Goal: Use online tool/utility: Utilize a website feature to perform a specific function

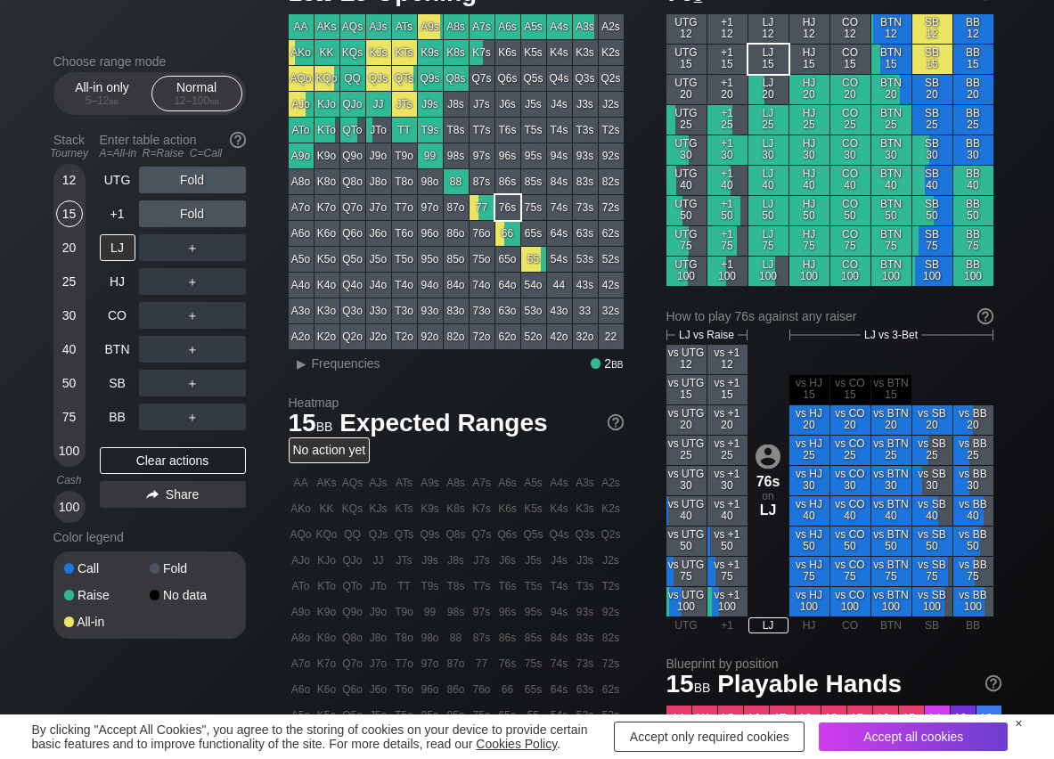
scroll to position [89, 0]
click at [338, 370] on span "Frequencies" at bounding box center [346, 363] width 69 height 14
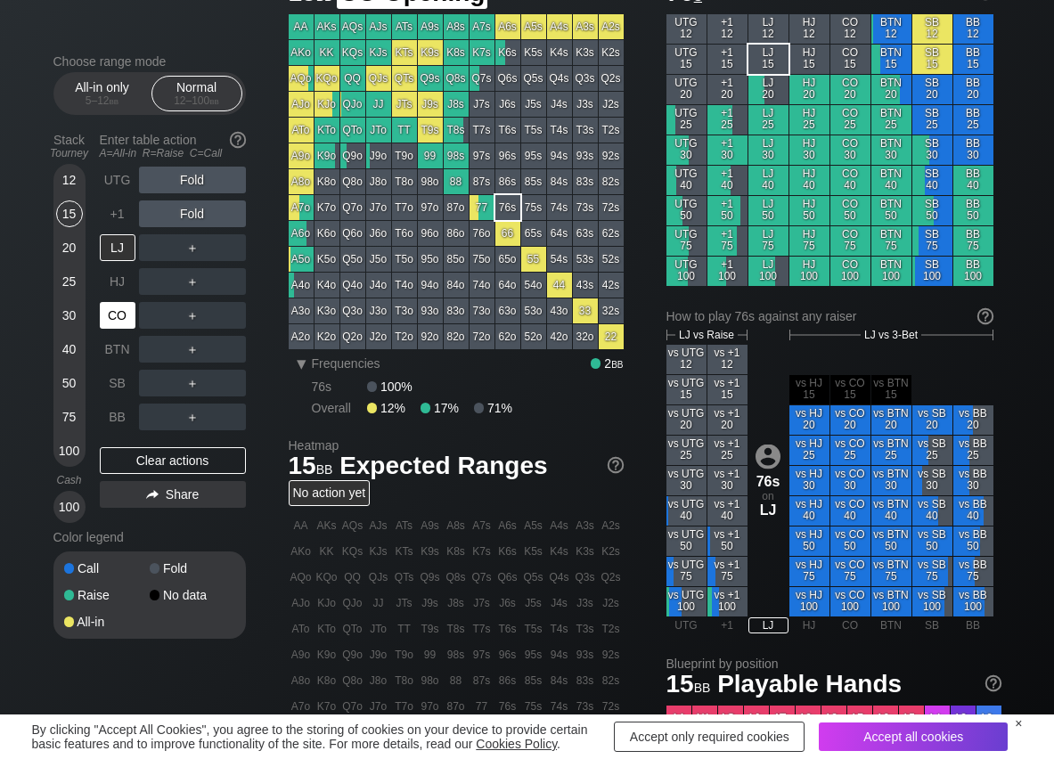
click at [122, 311] on div "CO" at bounding box center [118, 315] width 36 height 27
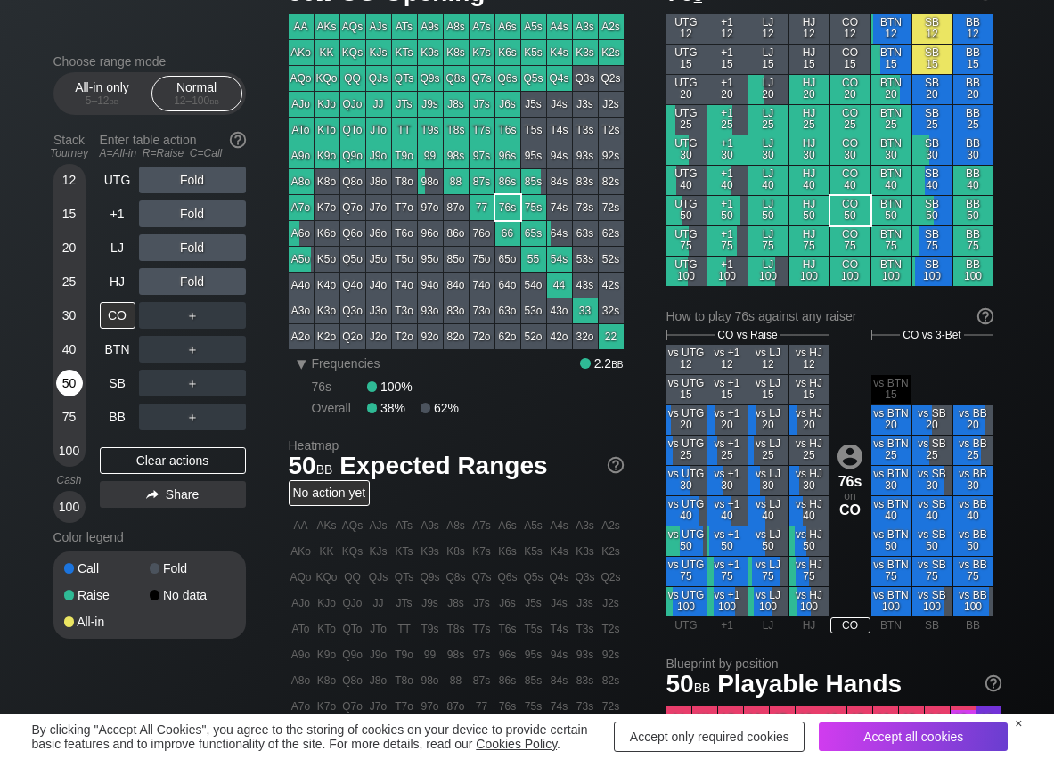
click at [75, 374] on div "50" at bounding box center [69, 383] width 27 height 27
click at [185, 310] on div "R ✕" at bounding box center [192, 315] width 35 height 27
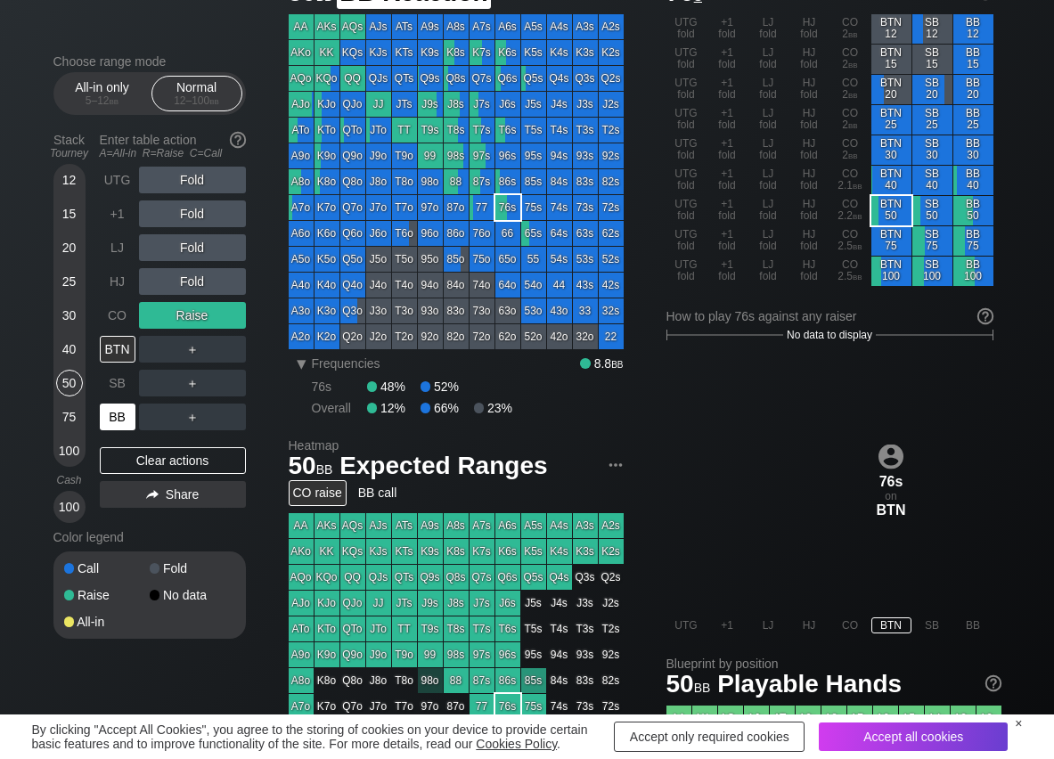
click at [111, 409] on div "BB" at bounding box center [118, 417] width 36 height 27
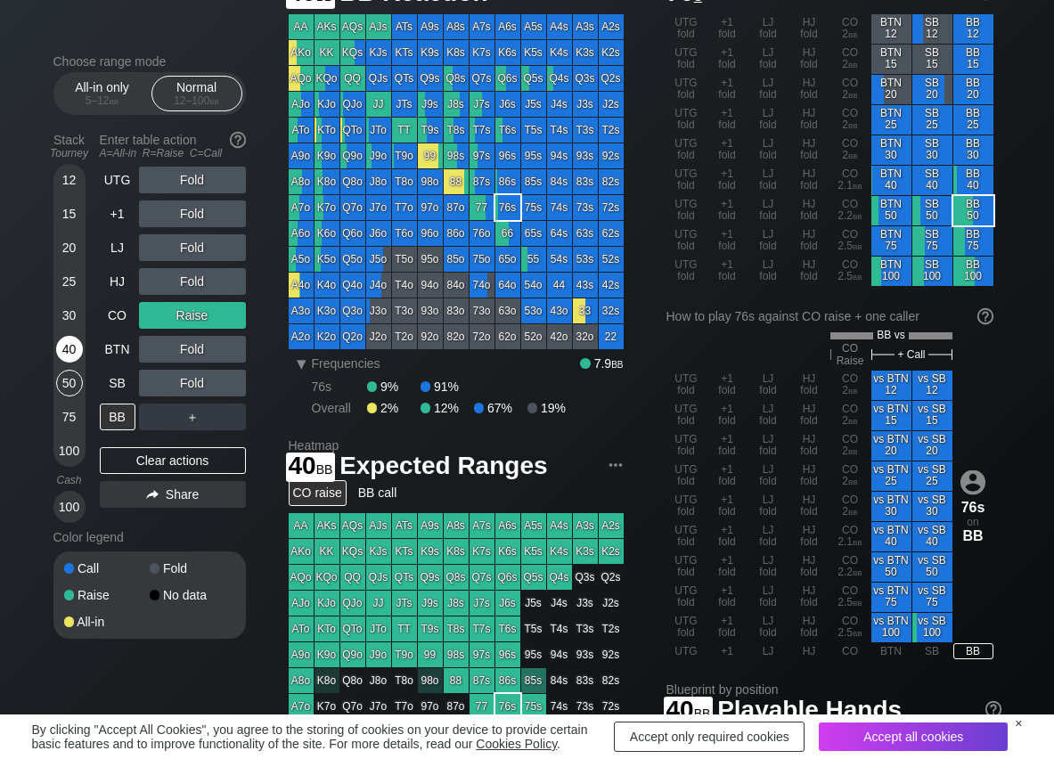
click at [71, 349] on div "40" at bounding box center [69, 349] width 27 height 27
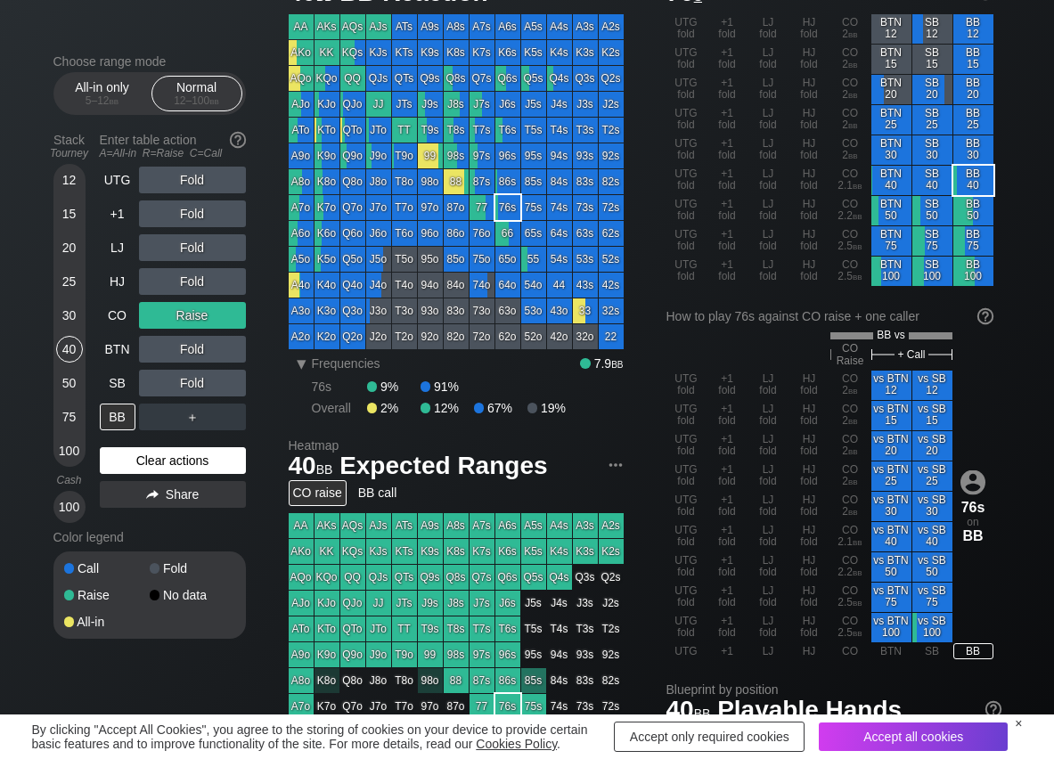
click at [201, 470] on div "Clear actions" at bounding box center [173, 460] width 146 height 27
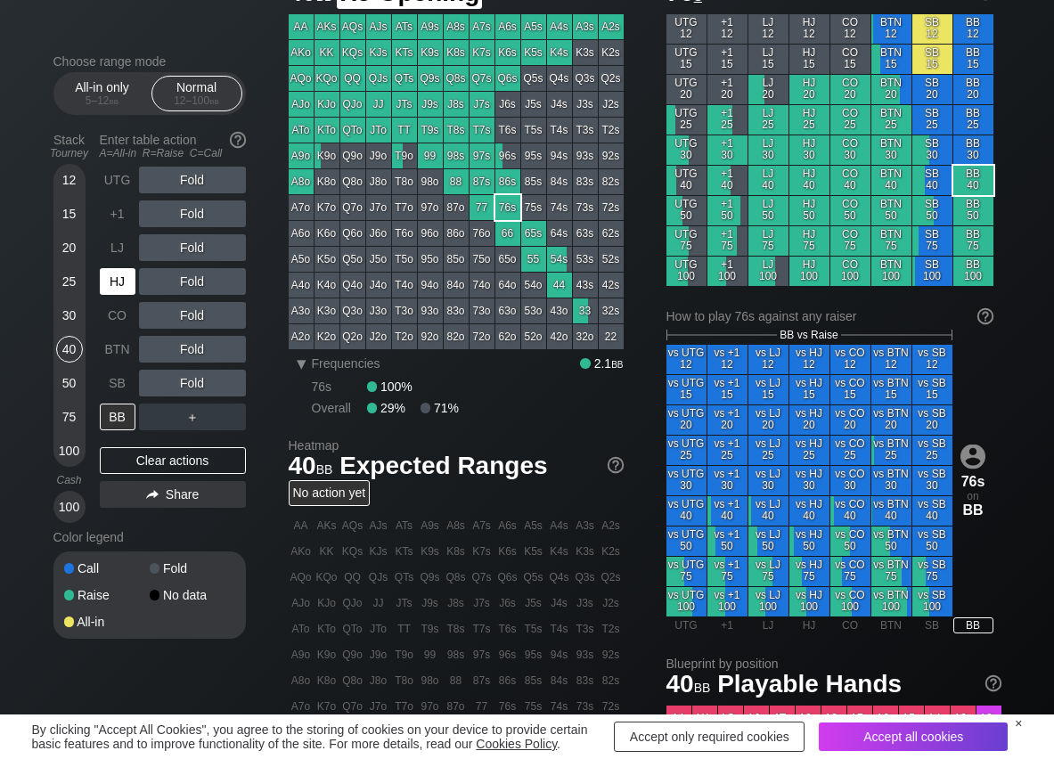
click at [128, 291] on div "HJ" at bounding box center [118, 281] width 36 height 27
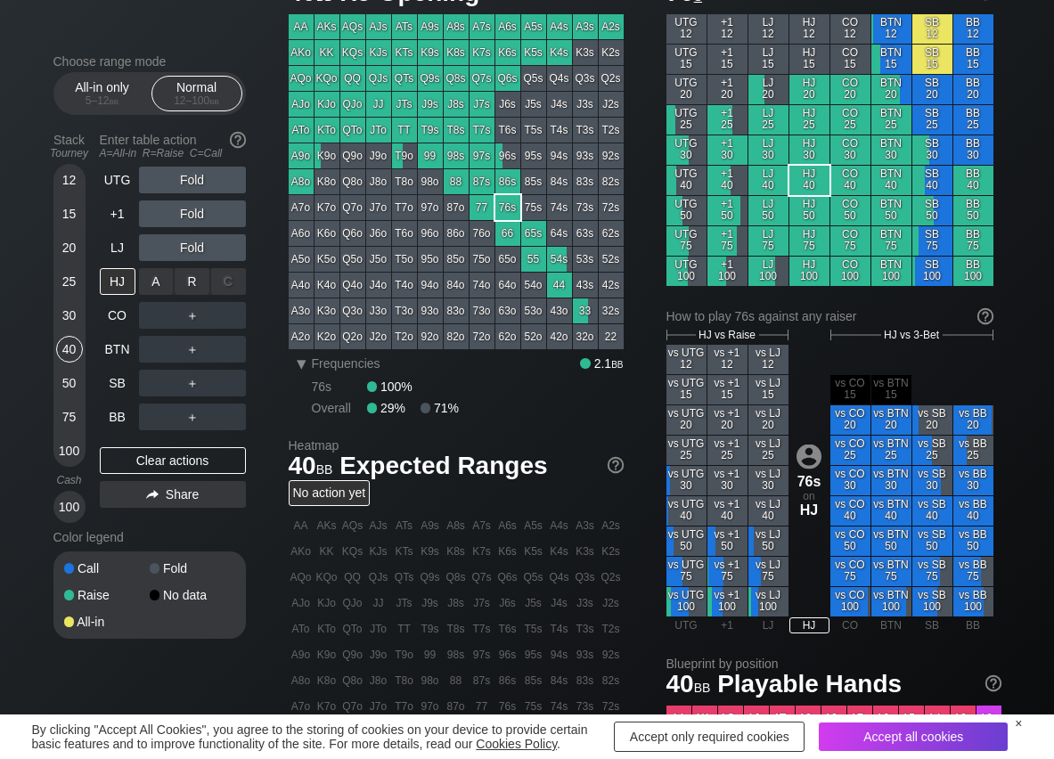
drag, startPoint x: 201, startPoint y: 283, endPoint x: 154, endPoint y: 331, distance: 67.4
click at [200, 283] on div "R ✕" at bounding box center [192, 281] width 35 height 27
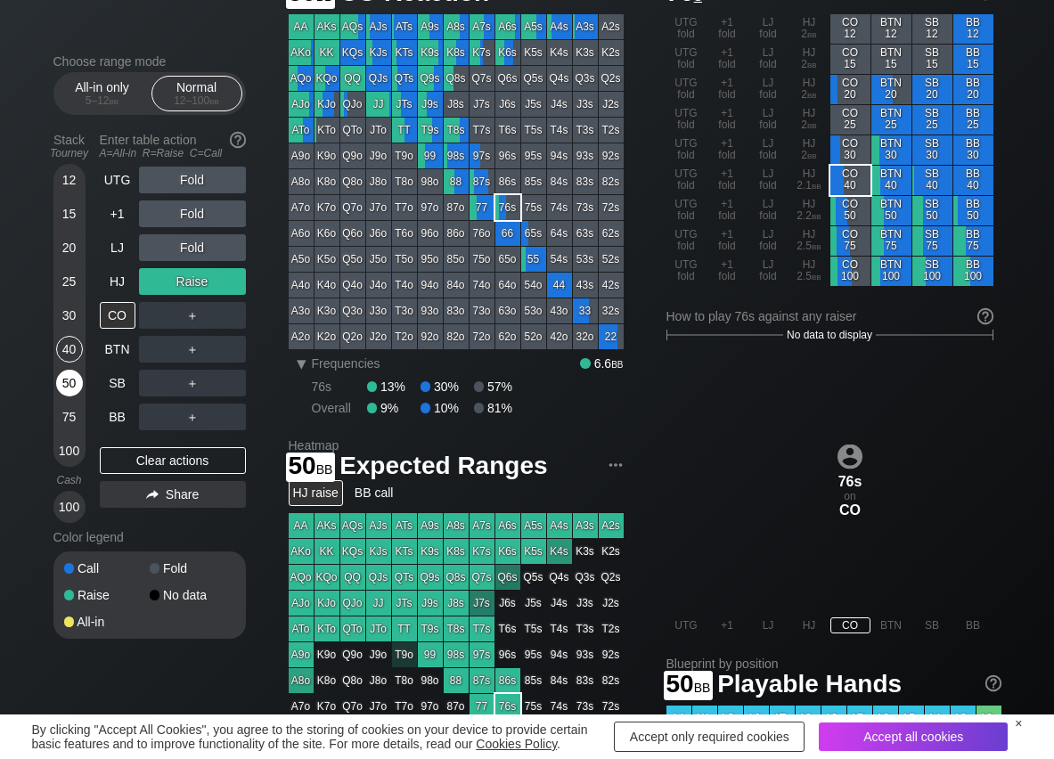
click at [75, 396] on div "50" at bounding box center [69, 387] width 27 height 34
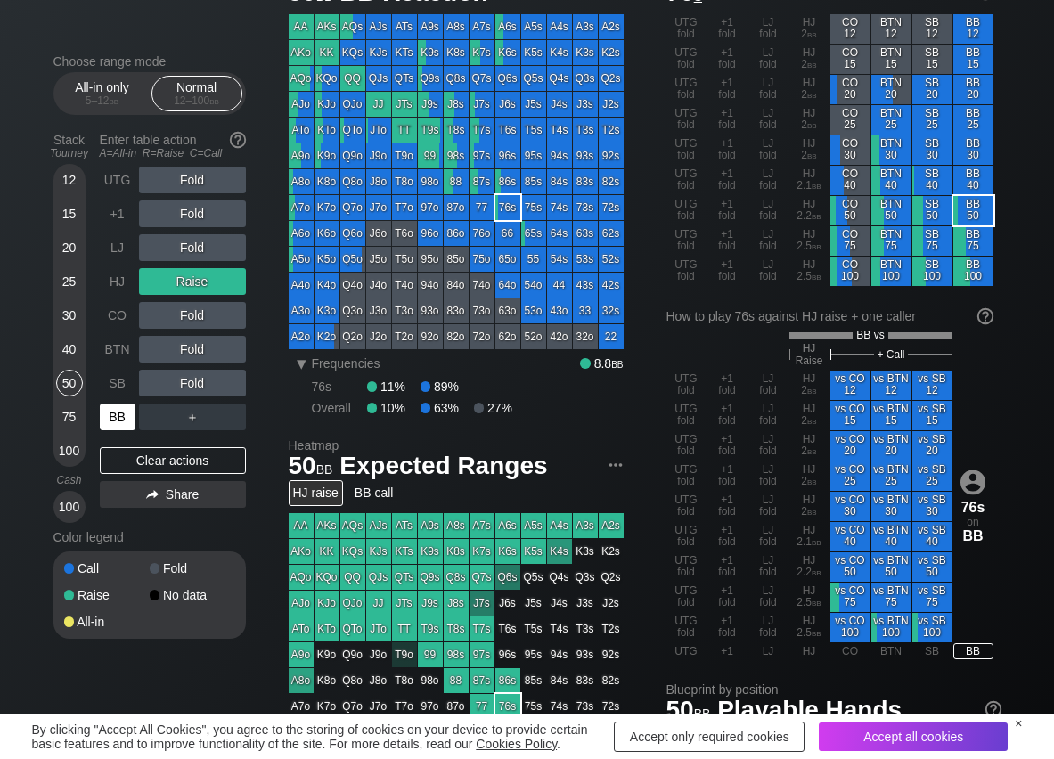
click at [103, 421] on div "BB" at bounding box center [118, 417] width 36 height 27
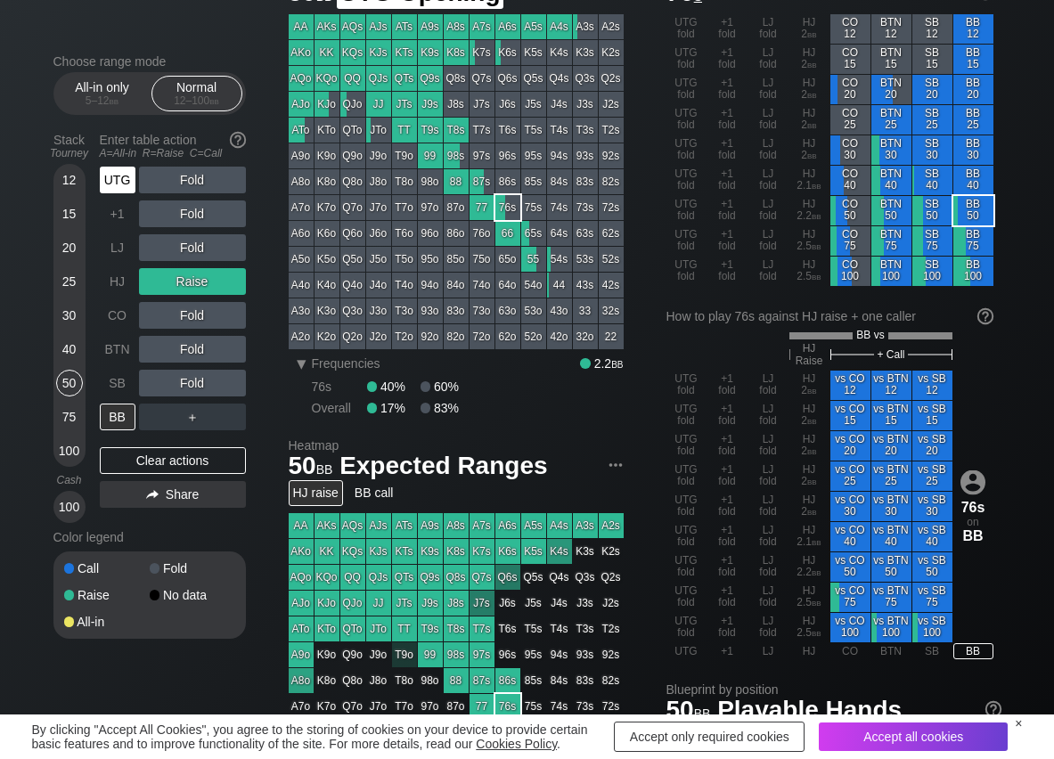
click at [135, 176] on div "UTG" at bounding box center [118, 180] width 36 height 27
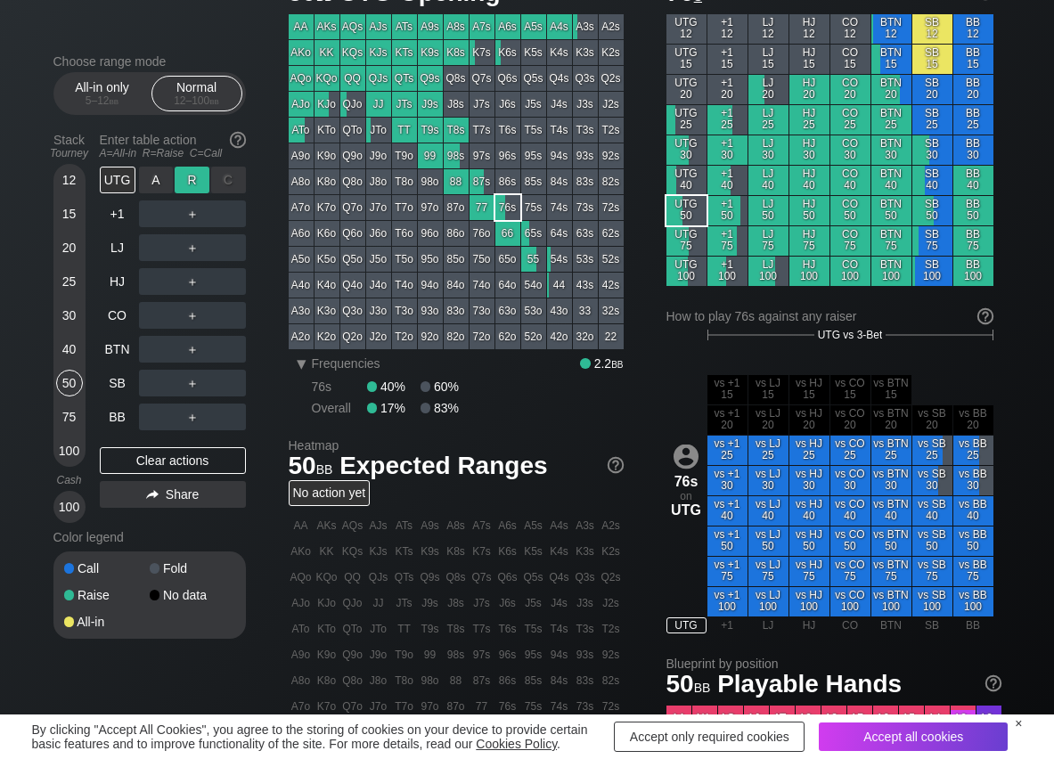
click at [199, 174] on div "R ✕" at bounding box center [192, 180] width 35 height 27
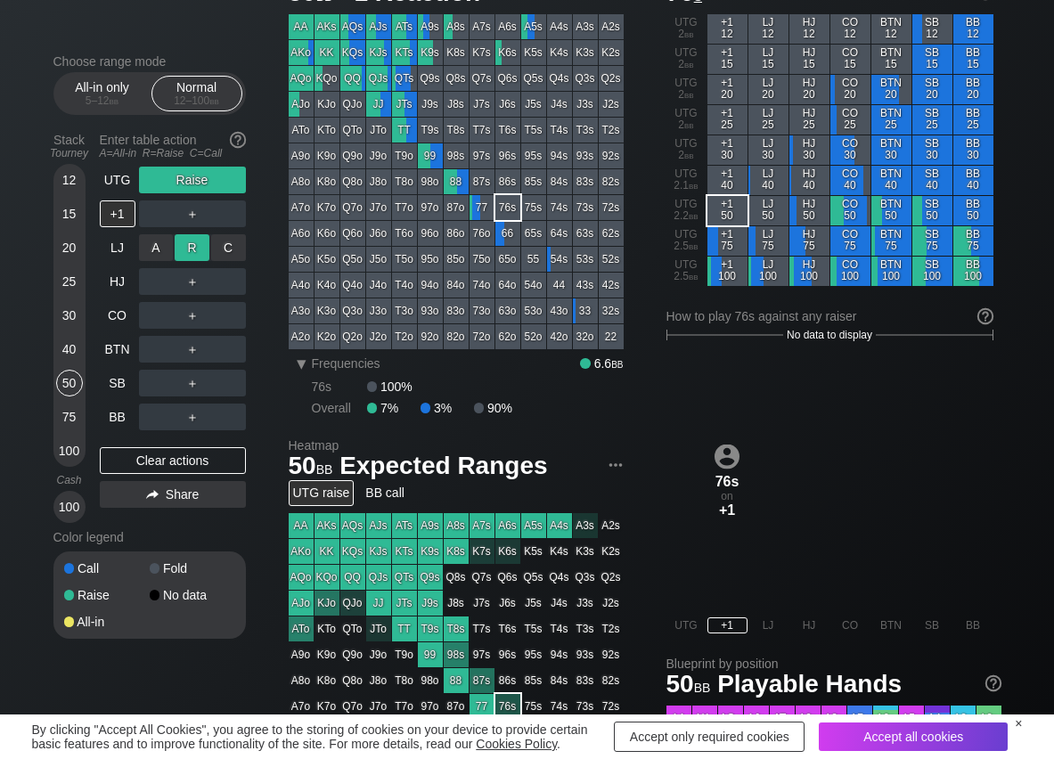
click at [199, 245] on div "R ✕" at bounding box center [192, 247] width 35 height 27
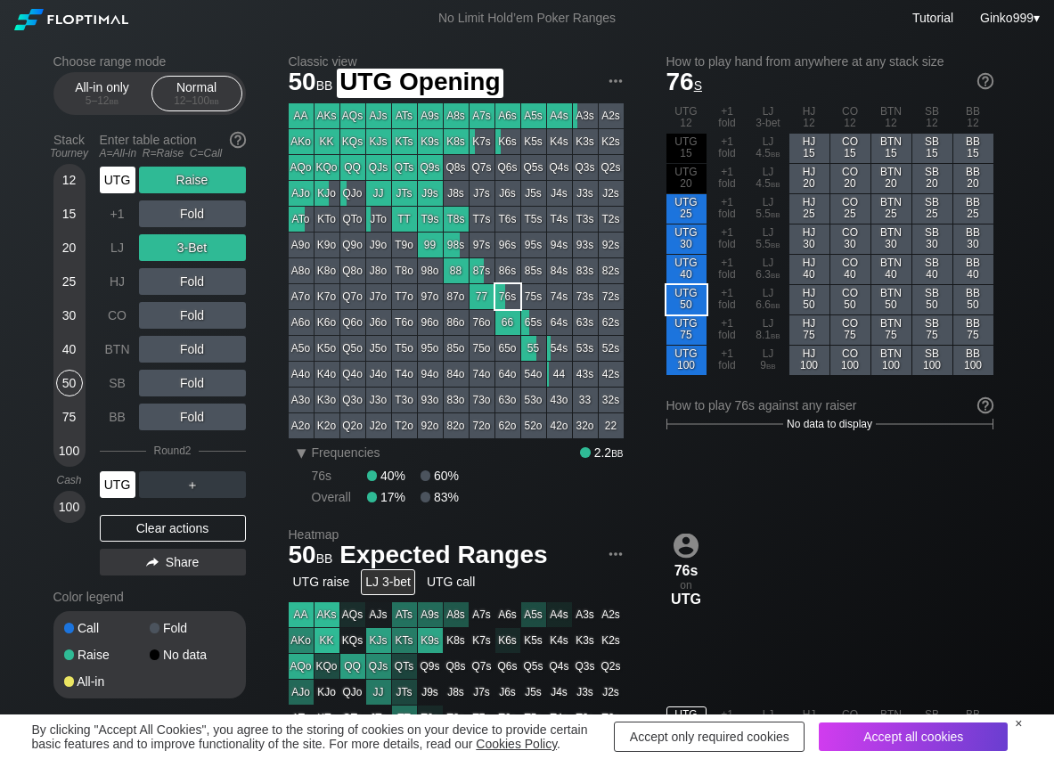
click at [116, 175] on div "UTG" at bounding box center [118, 180] width 36 height 27
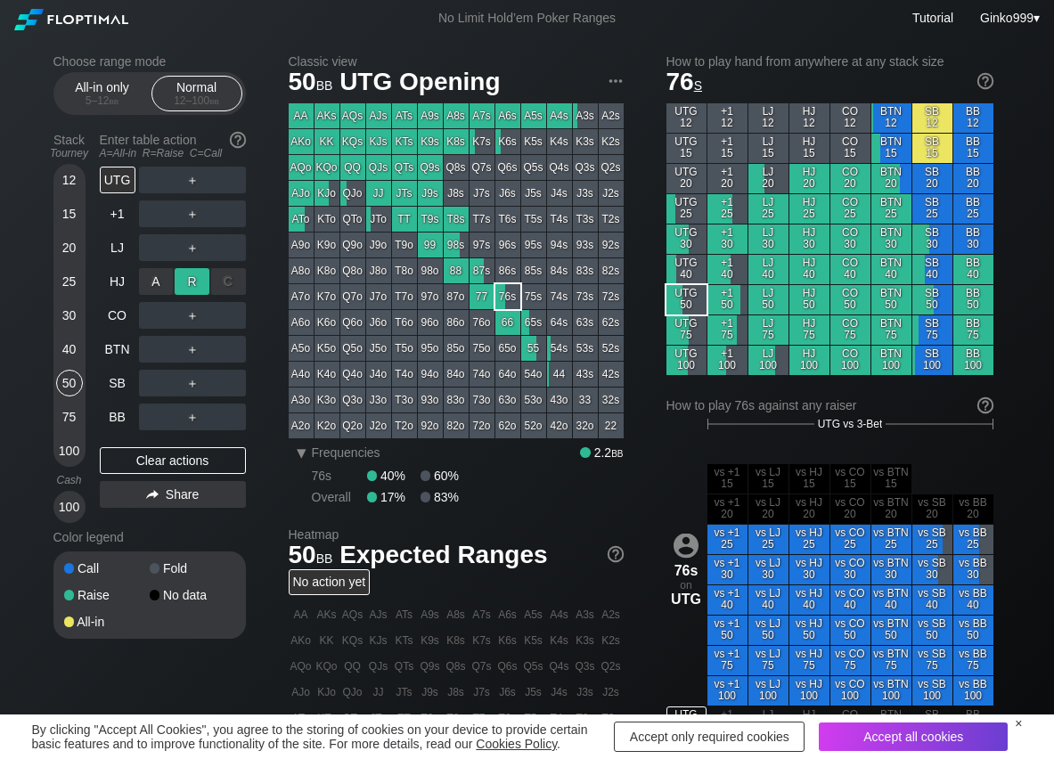
click at [196, 283] on div "R ✕" at bounding box center [192, 281] width 35 height 27
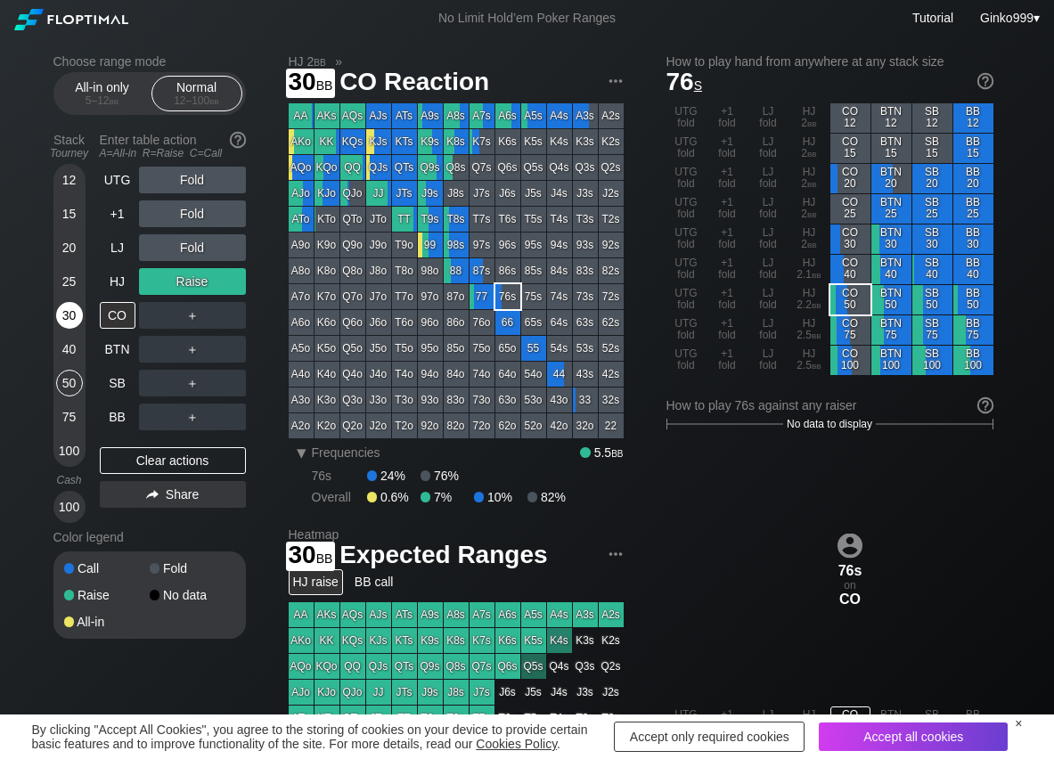
click at [62, 312] on div "30" at bounding box center [69, 315] width 27 height 27
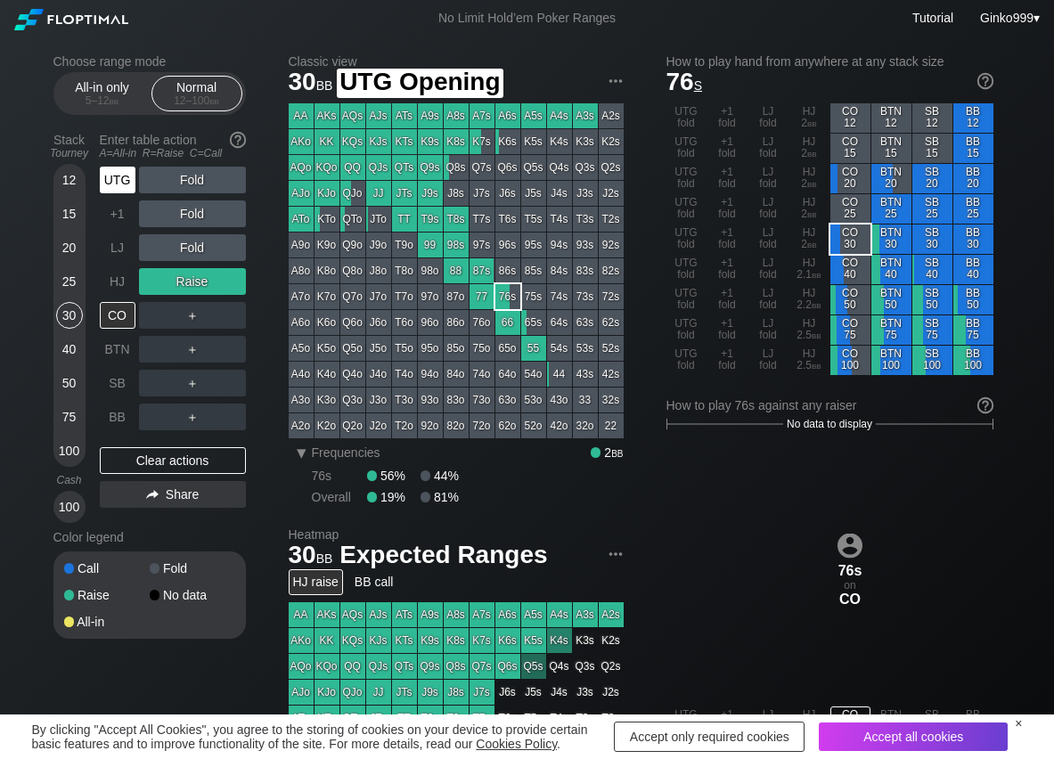
click at [102, 174] on div "UTG" at bounding box center [118, 180] width 36 height 27
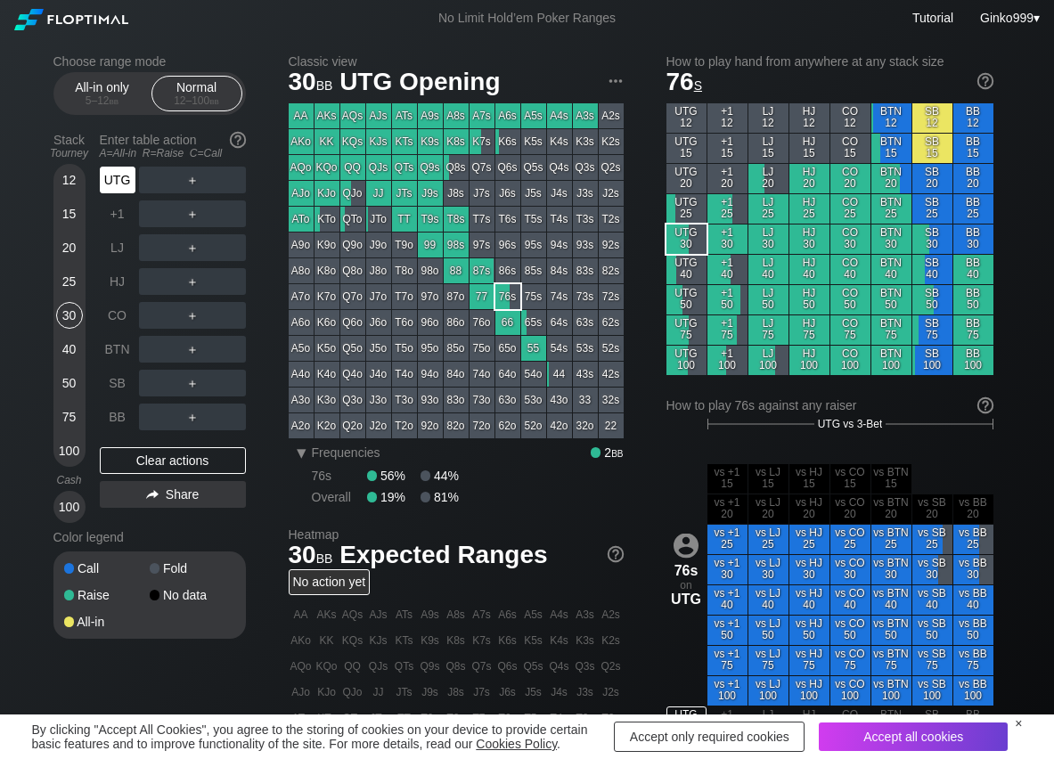
click at [102, 174] on div "UTG" at bounding box center [118, 180] width 36 height 27
drag, startPoint x: 205, startPoint y: 167, endPoint x: 183, endPoint y: 193, distance: 34.8
click at [203, 170] on div "R ✕" at bounding box center [192, 180] width 35 height 27
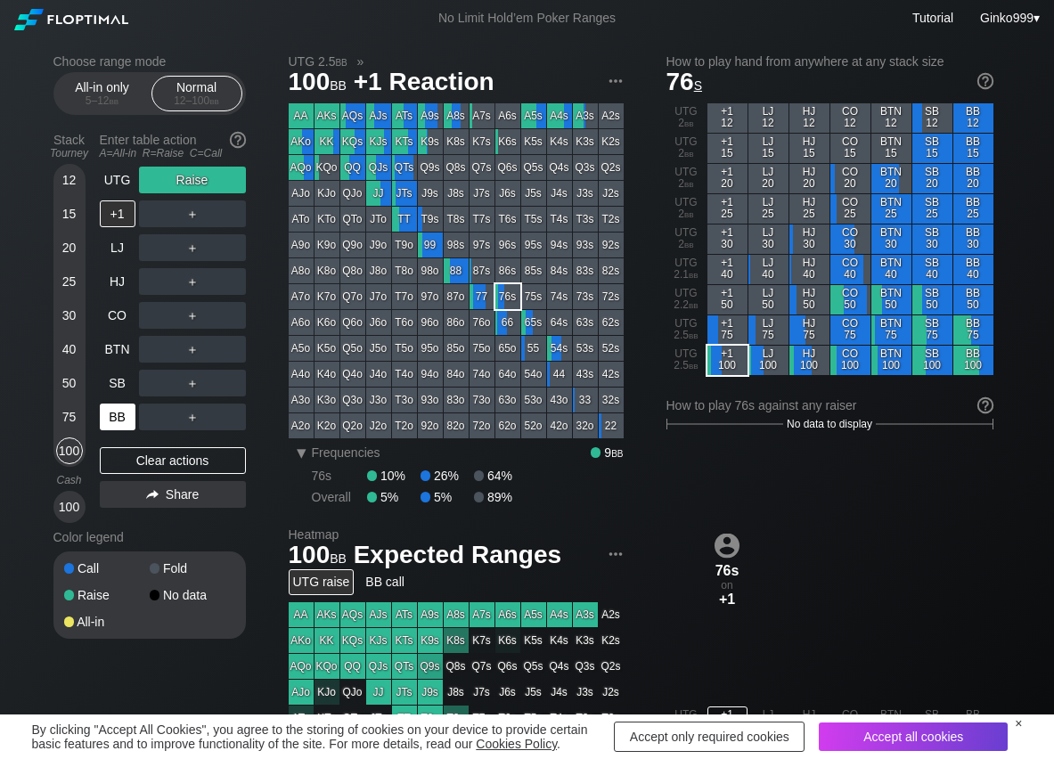
drag, startPoint x: 68, startPoint y: 451, endPoint x: 100, endPoint y: 420, distance: 44.7
click at [70, 450] on div "100" at bounding box center [69, 451] width 27 height 27
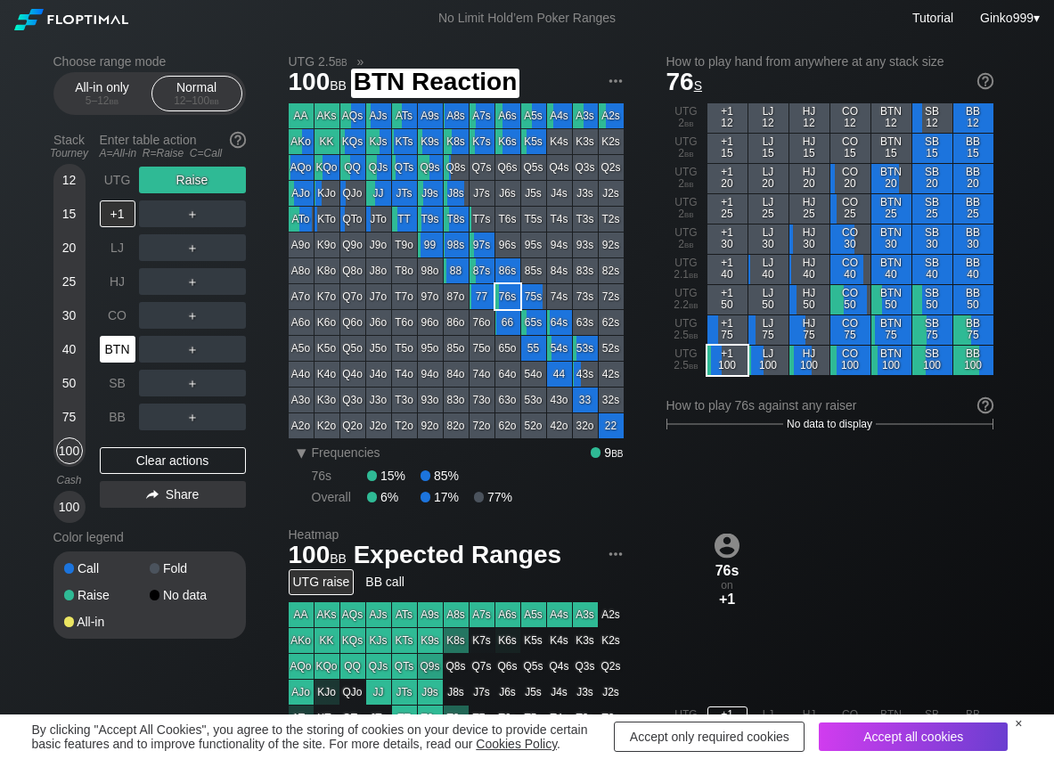
click at [110, 356] on div "BTN" at bounding box center [118, 349] width 36 height 27
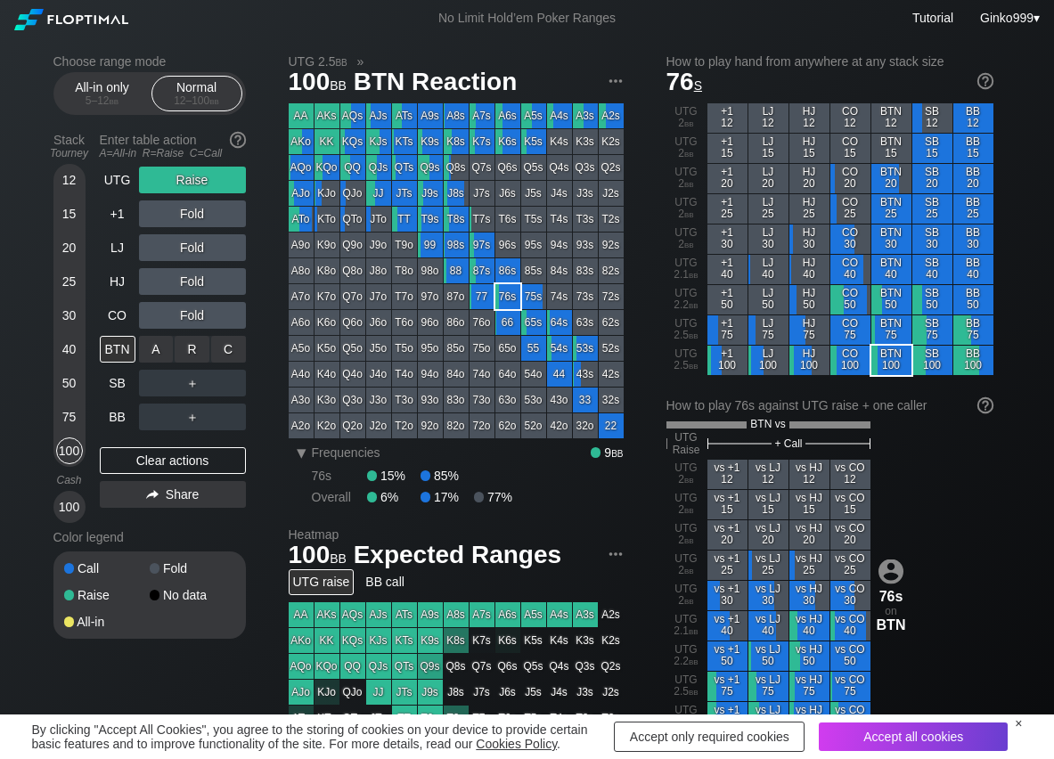
drag, startPoint x: 244, startPoint y: 344, endPoint x: 203, endPoint y: 373, distance: 50.5
click at [242, 346] on div "C ✕" at bounding box center [228, 349] width 35 height 27
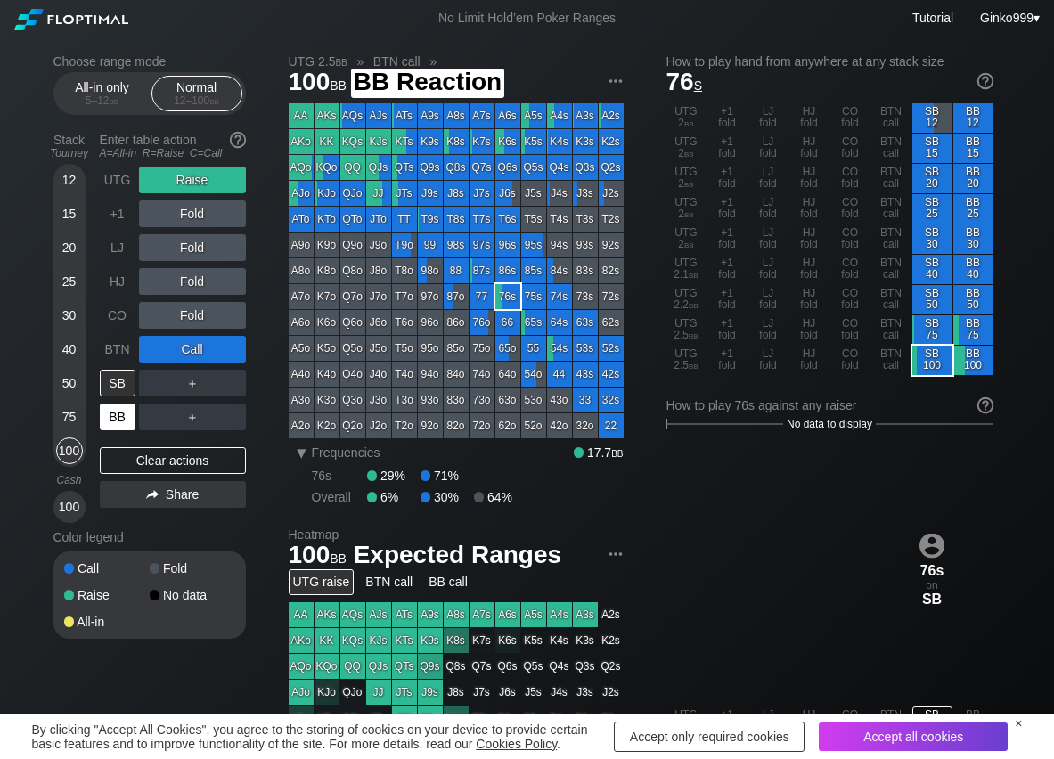
click at [132, 418] on div "BB" at bounding box center [118, 417] width 36 height 27
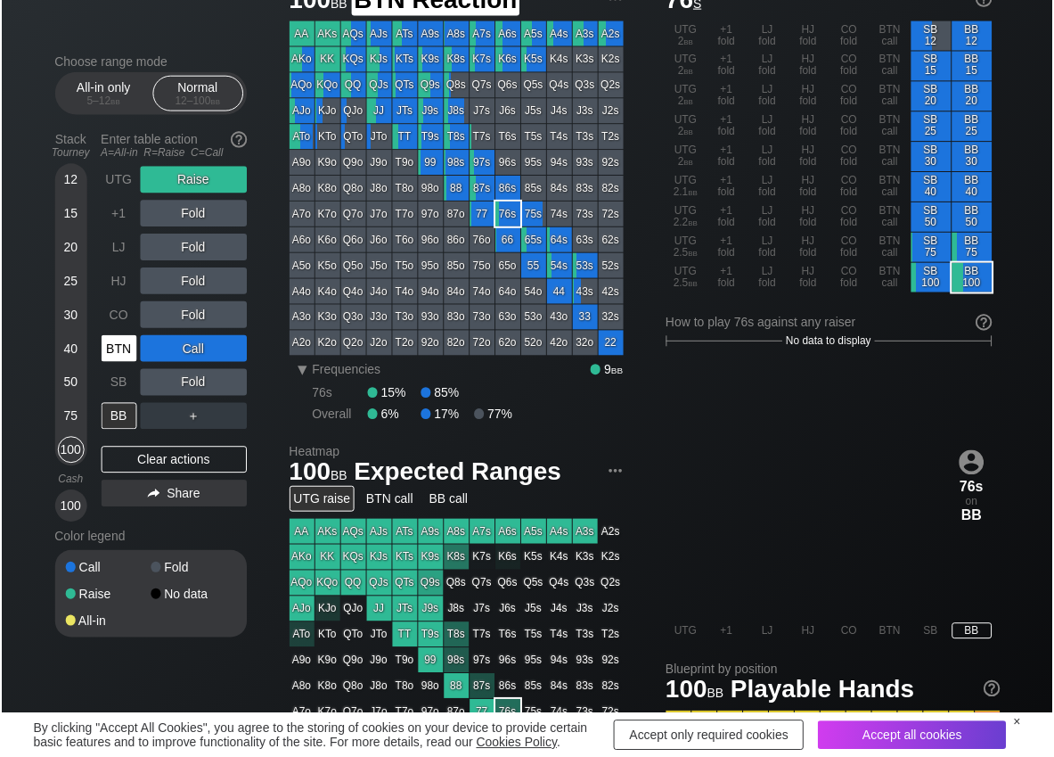
scroll to position [89, 0]
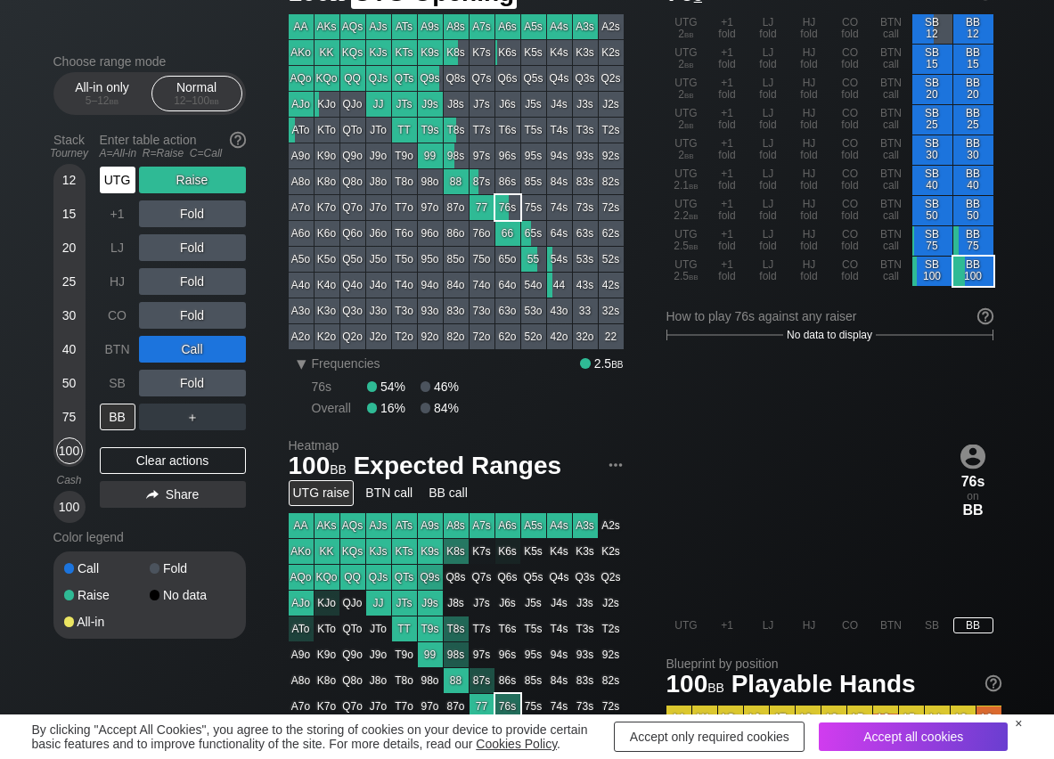
click at [107, 177] on div "UTG" at bounding box center [118, 180] width 36 height 27
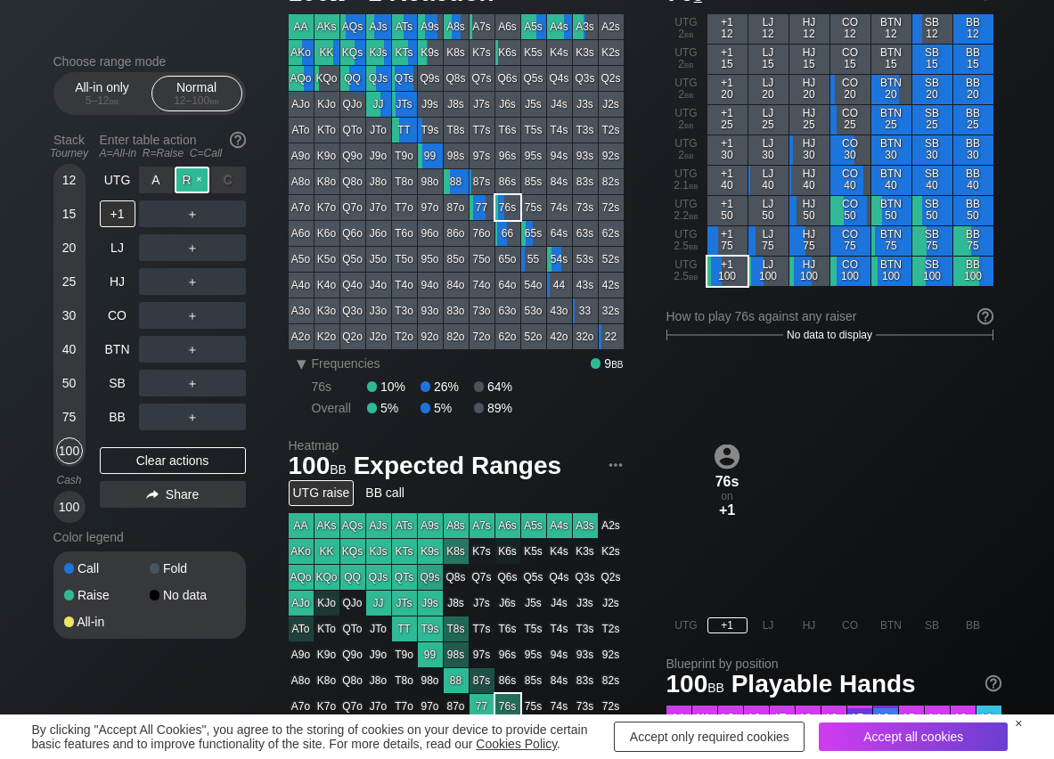
click at [190, 180] on div "R ✕" at bounding box center [192, 180] width 35 height 27
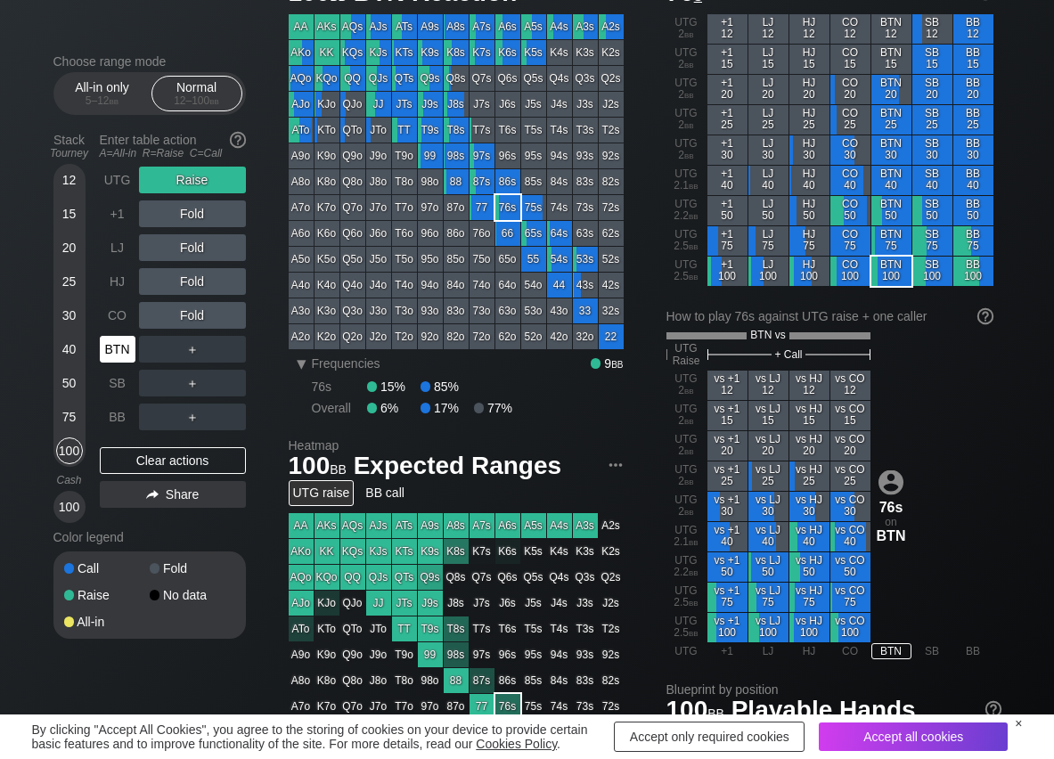
click at [115, 348] on div "BTN" at bounding box center [118, 349] width 36 height 27
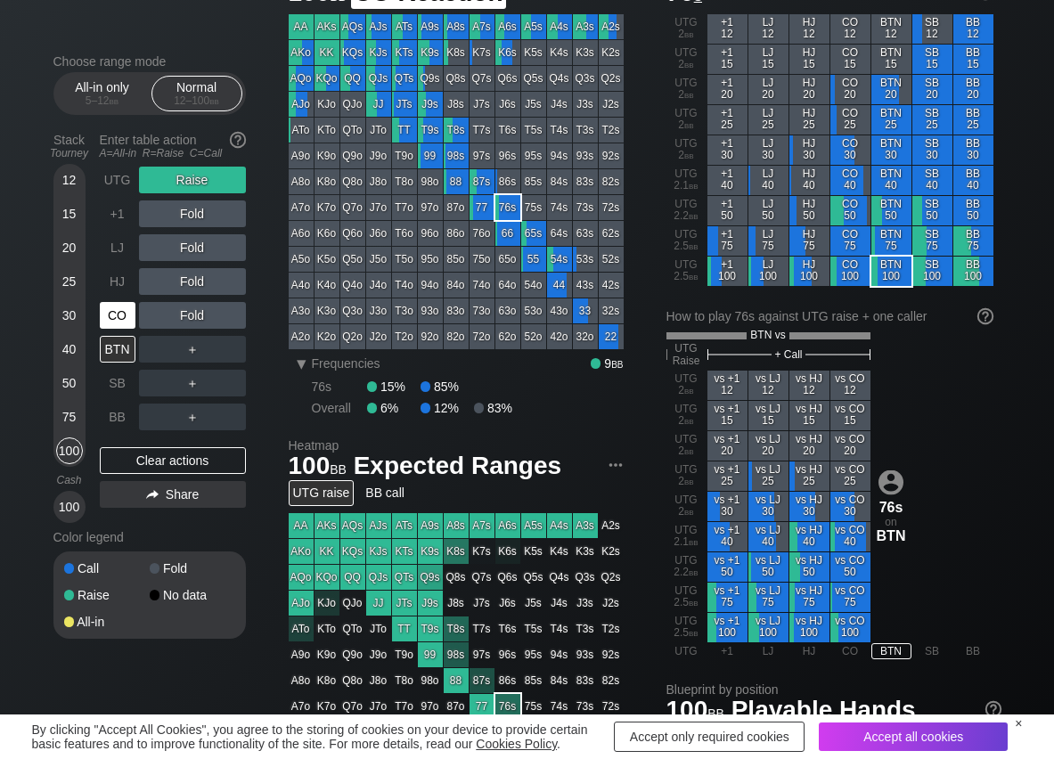
click at [109, 318] on div "CO" at bounding box center [118, 315] width 36 height 27
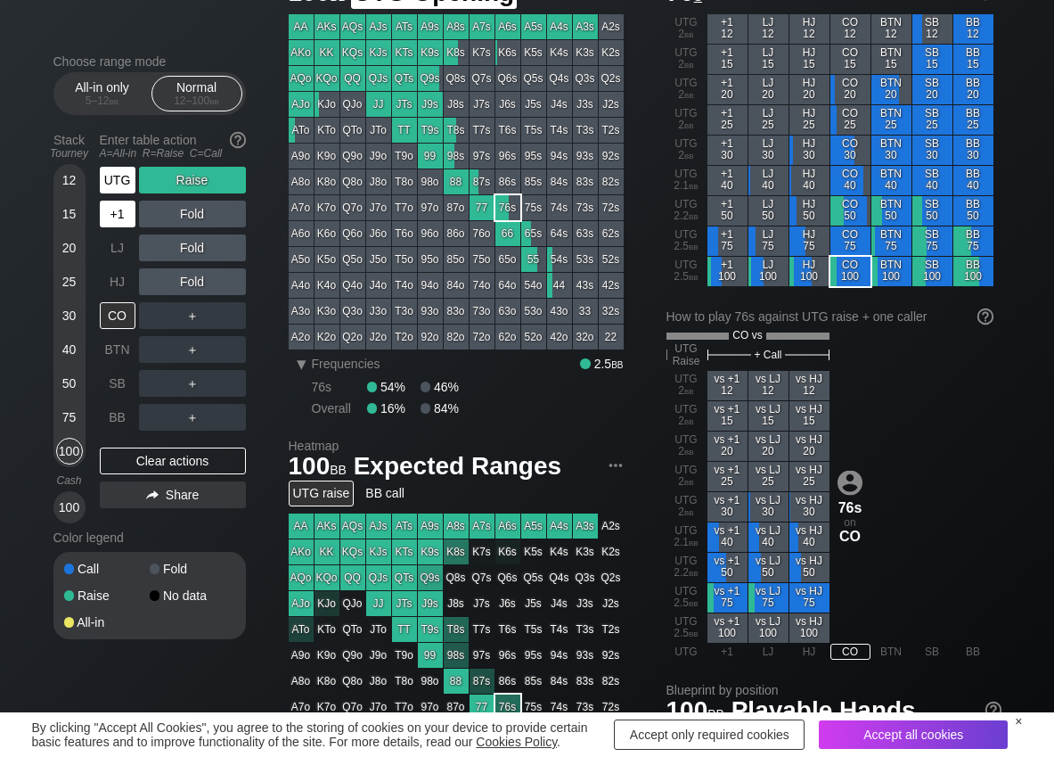
click at [118, 181] on div "UTG" at bounding box center [118, 180] width 36 height 27
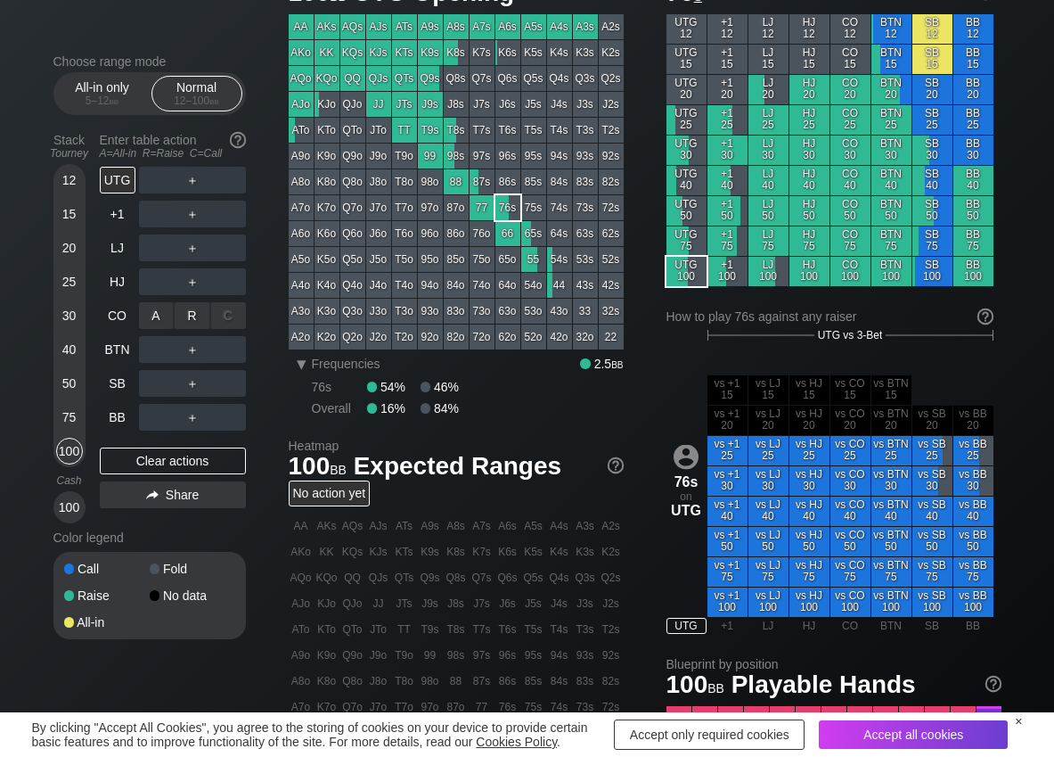
click at [196, 313] on div "R ✕" at bounding box center [192, 315] width 35 height 27
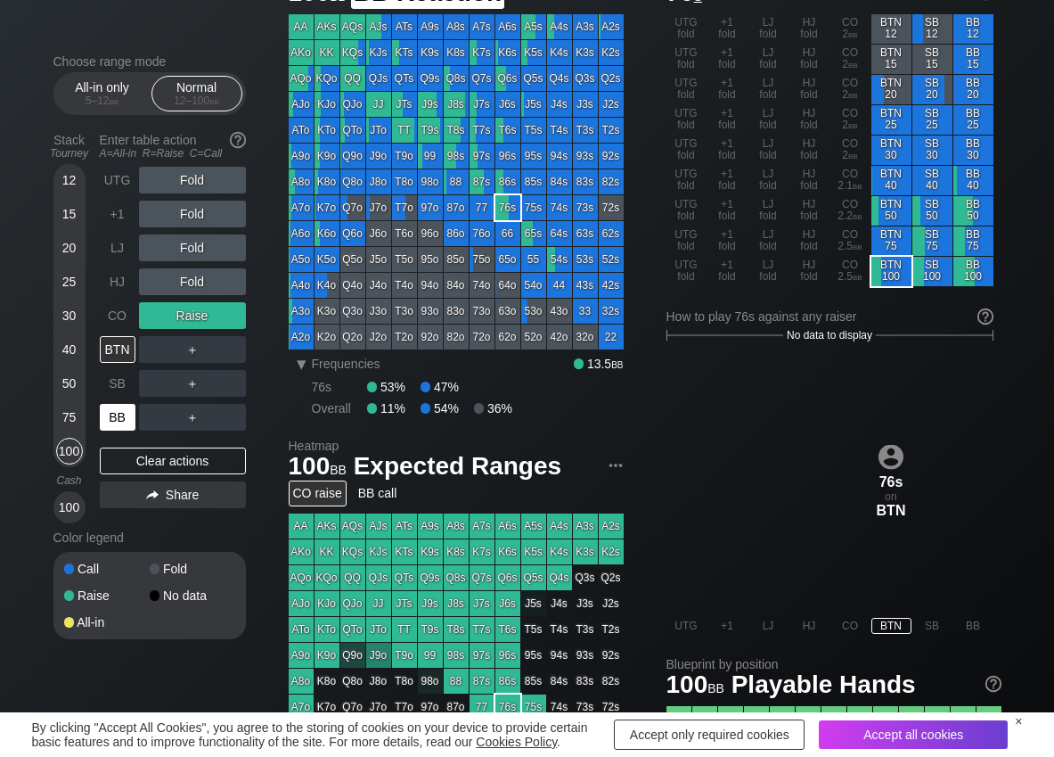
click at [121, 414] on div "BB" at bounding box center [118, 417] width 36 height 27
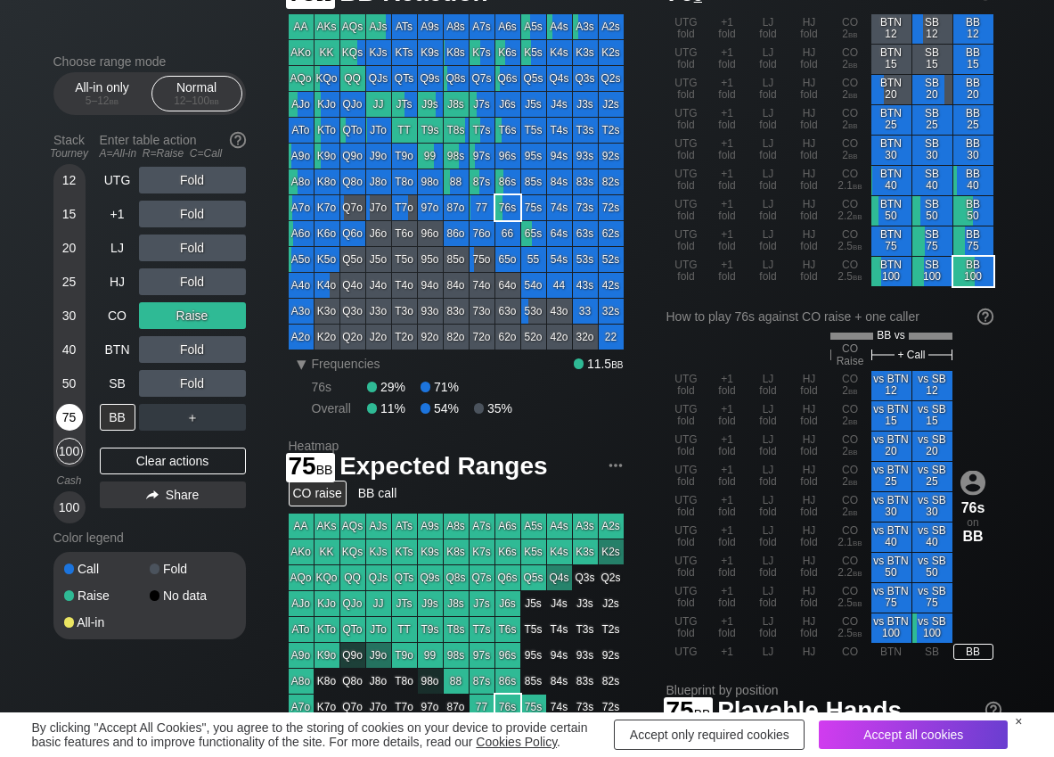
click at [72, 422] on div "75" at bounding box center [69, 417] width 27 height 27
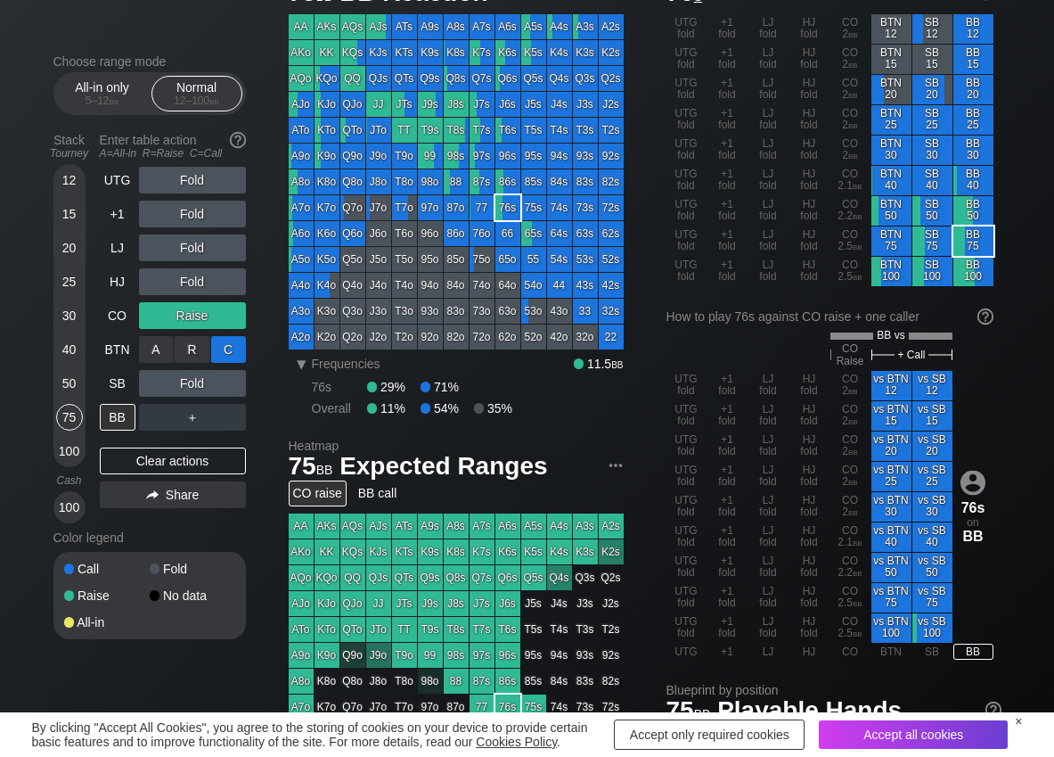
click at [225, 348] on div "C ✕" at bounding box center [228, 349] width 35 height 27
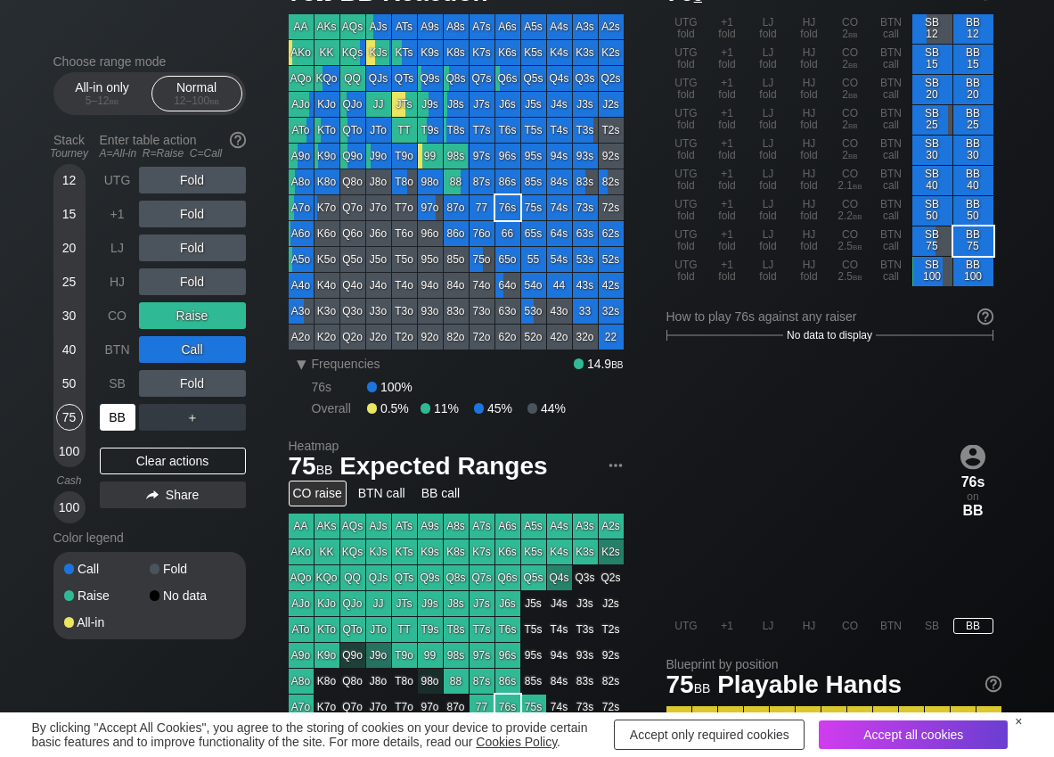
click at [120, 415] on div "BB" at bounding box center [118, 417] width 36 height 27
click at [135, 469] on div "Clear actions" at bounding box center [173, 460] width 146 height 27
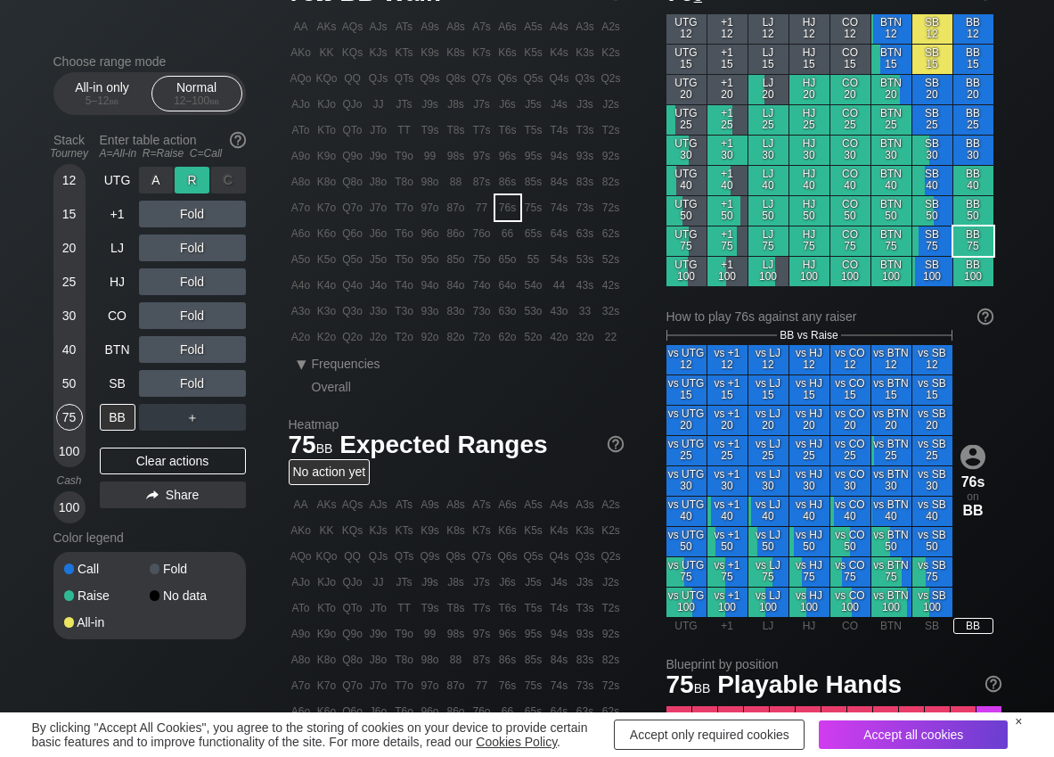
drag, startPoint x: 193, startPoint y: 184, endPoint x: 176, endPoint y: 246, distance: 64.0
click at [193, 185] on div "R ✕" at bounding box center [192, 180] width 35 height 27
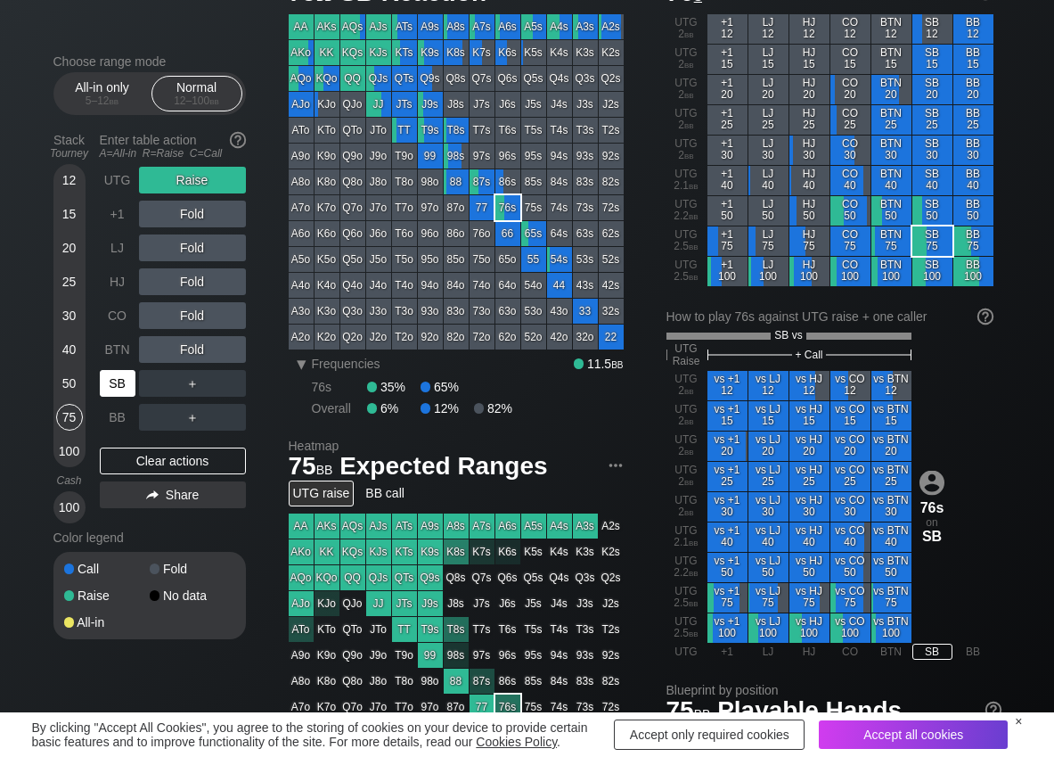
click at [114, 382] on div "SB" at bounding box center [118, 383] width 36 height 27
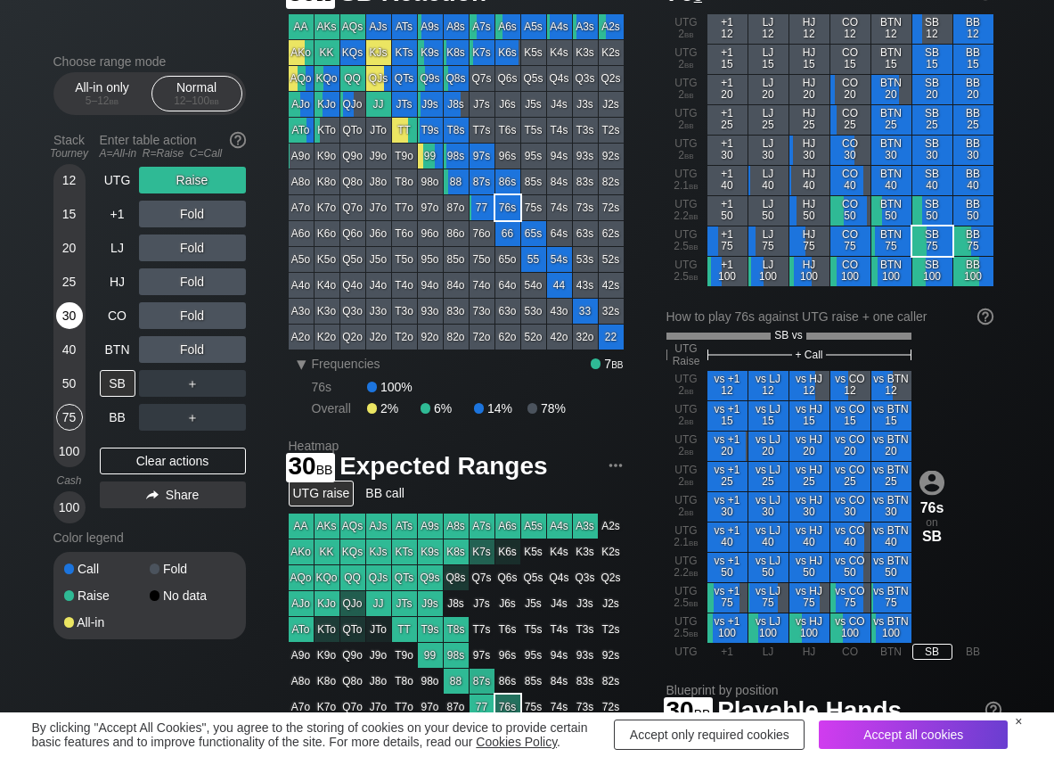
click at [70, 319] on div "30" at bounding box center [69, 315] width 27 height 27
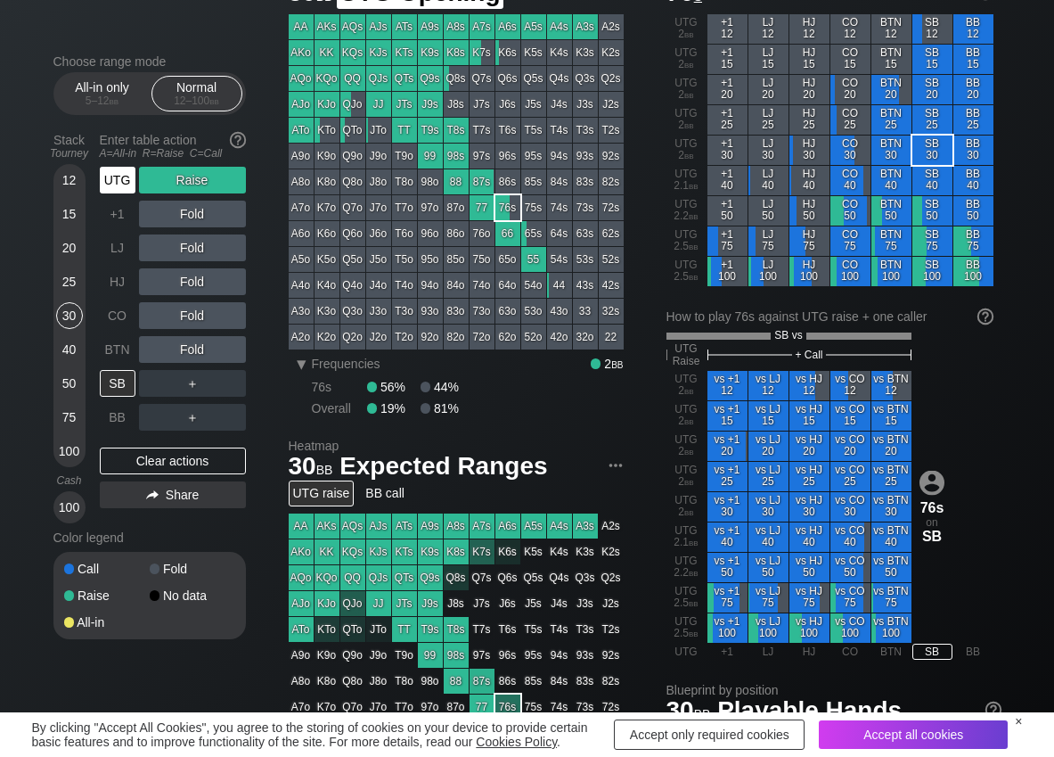
click at [112, 174] on div "UTG" at bounding box center [118, 180] width 36 height 27
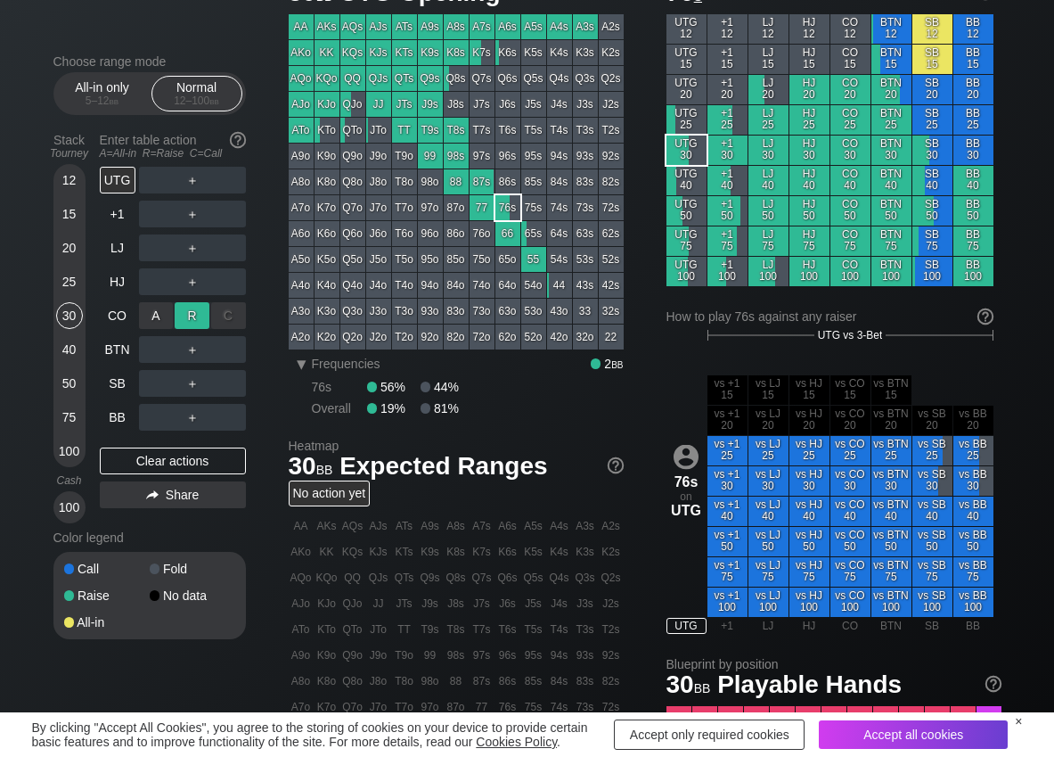
click at [200, 308] on div "R ✕" at bounding box center [192, 315] width 35 height 27
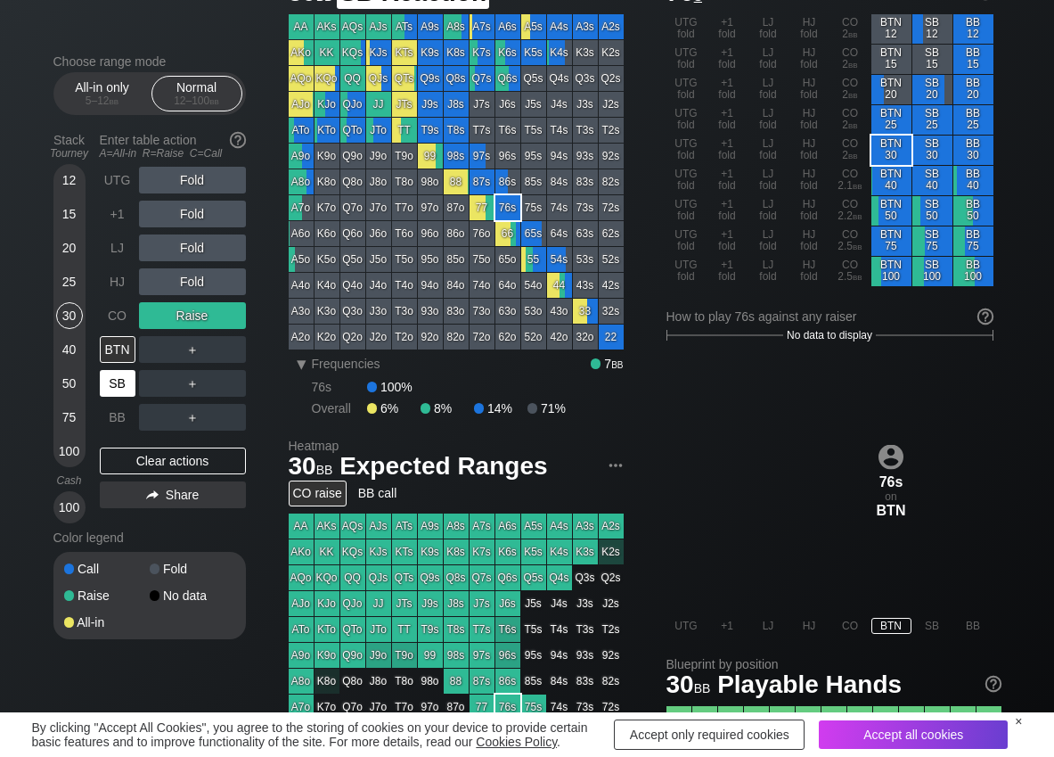
click at [119, 381] on div "SB" at bounding box center [118, 383] width 36 height 27
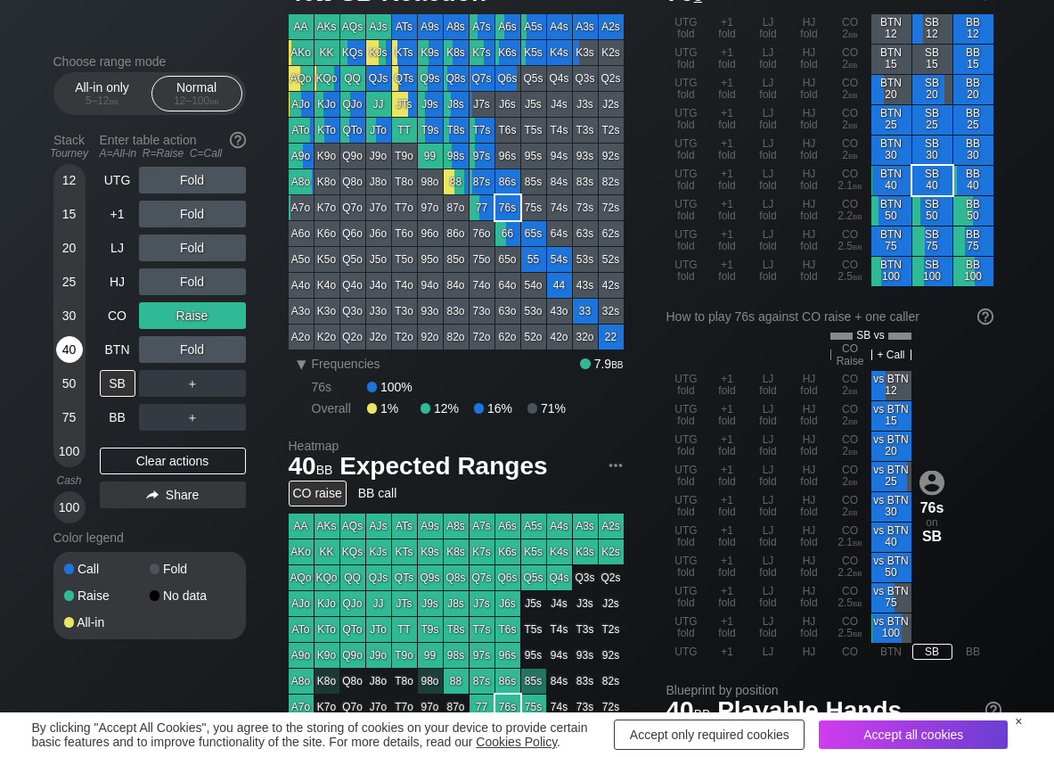
click at [73, 353] on div "40" at bounding box center [69, 349] width 27 height 27
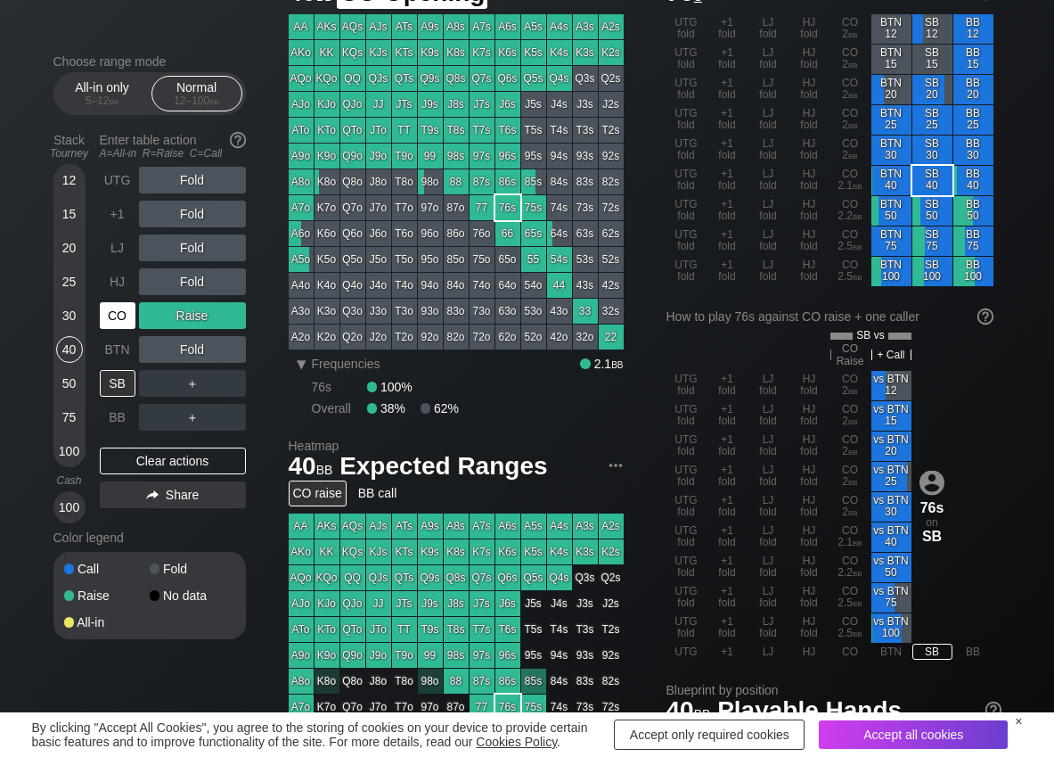
drag, startPoint x: 119, startPoint y: 315, endPoint x: 143, endPoint y: 332, distance: 28.7
click at [131, 324] on div "CO" at bounding box center [118, 315] width 36 height 27
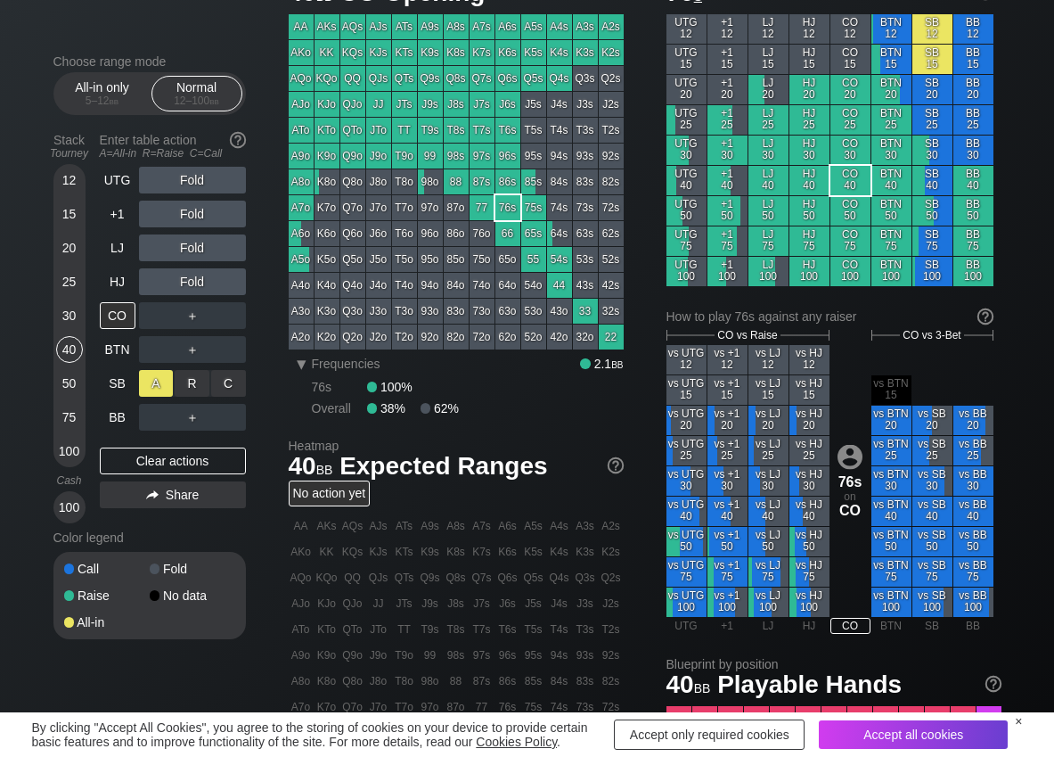
drag, startPoint x: 192, startPoint y: 367, endPoint x: 160, endPoint y: 376, distance: 32.4
click at [197, 386] on div "R ✕" at bounding box center [192, 383] width 35 height 27
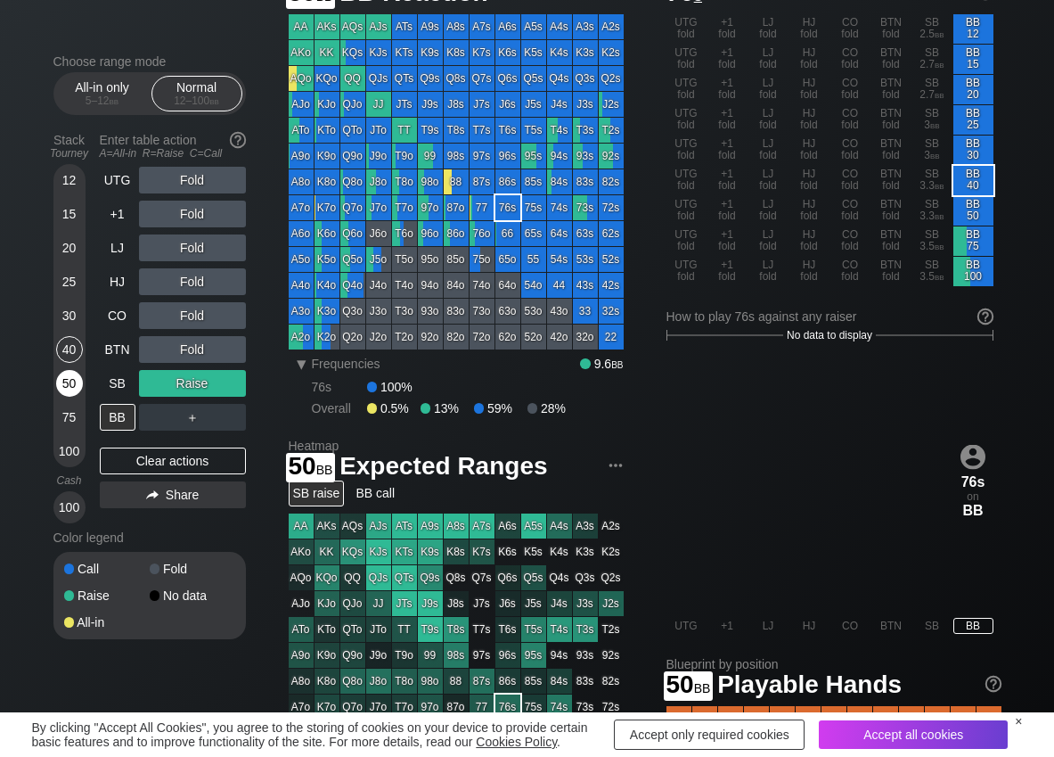
click at [65, 381] on div "50" at bounding box center [69, 383] width 27 height 27
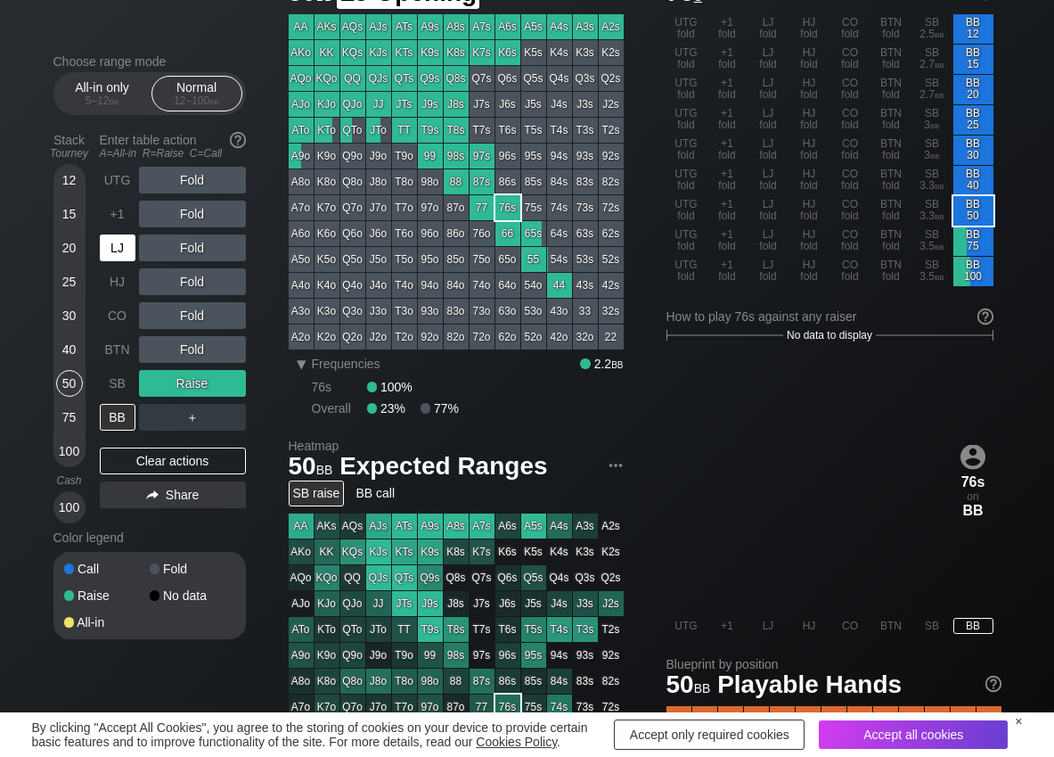
click at [115, 246] on div "LJ" at bounding box center [118, 247] width 36 height 27
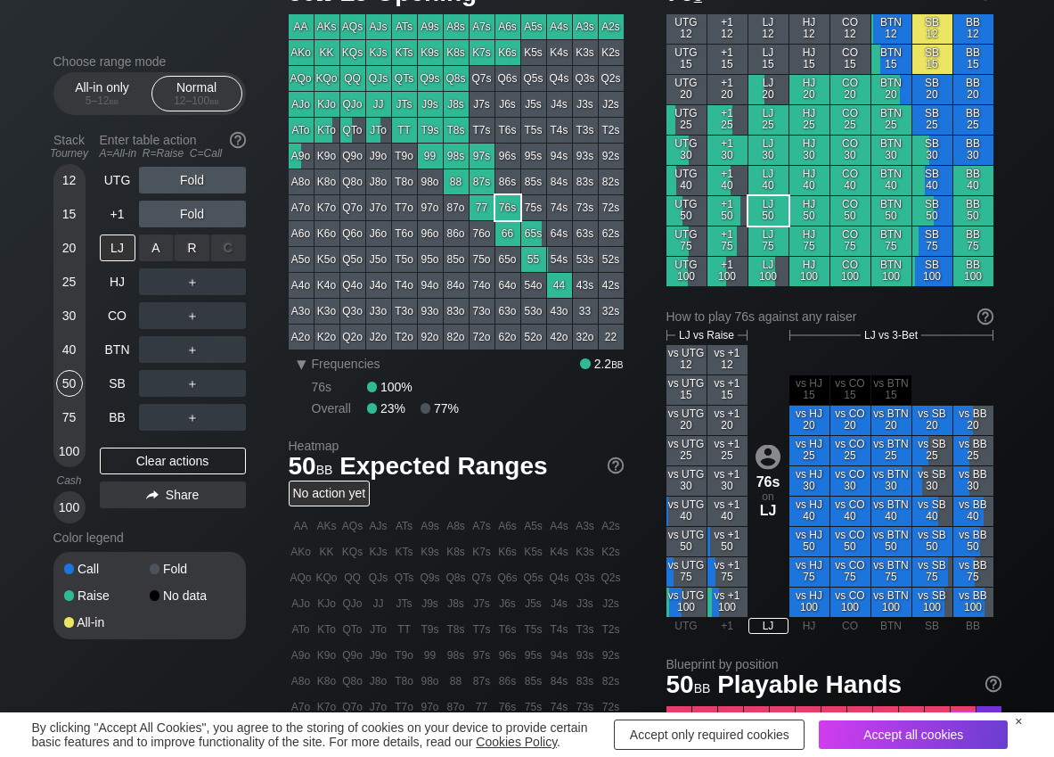
drag, startPoint x: 188, startPoint y: 242, endPoint x: 221, endPoint y: 258, distance: 36.3
click at [193, 243] on div "R ✕" at bounding box center [192, 247] width 35 height 27
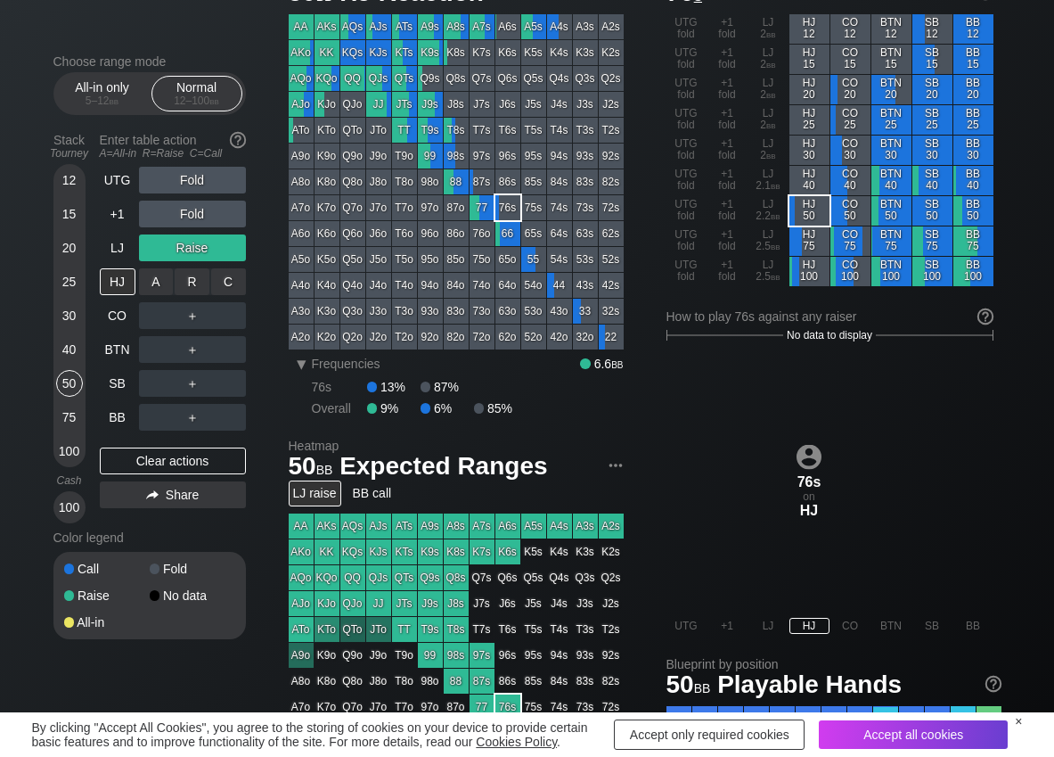
drag, startPoint x: 229, startPoint y: 270, endPoint x: 193, endPoint y: 306, distance: 51.0
click at [231, 282] on div "C ✕" at bounding box center [228, 281] width 35 height 27
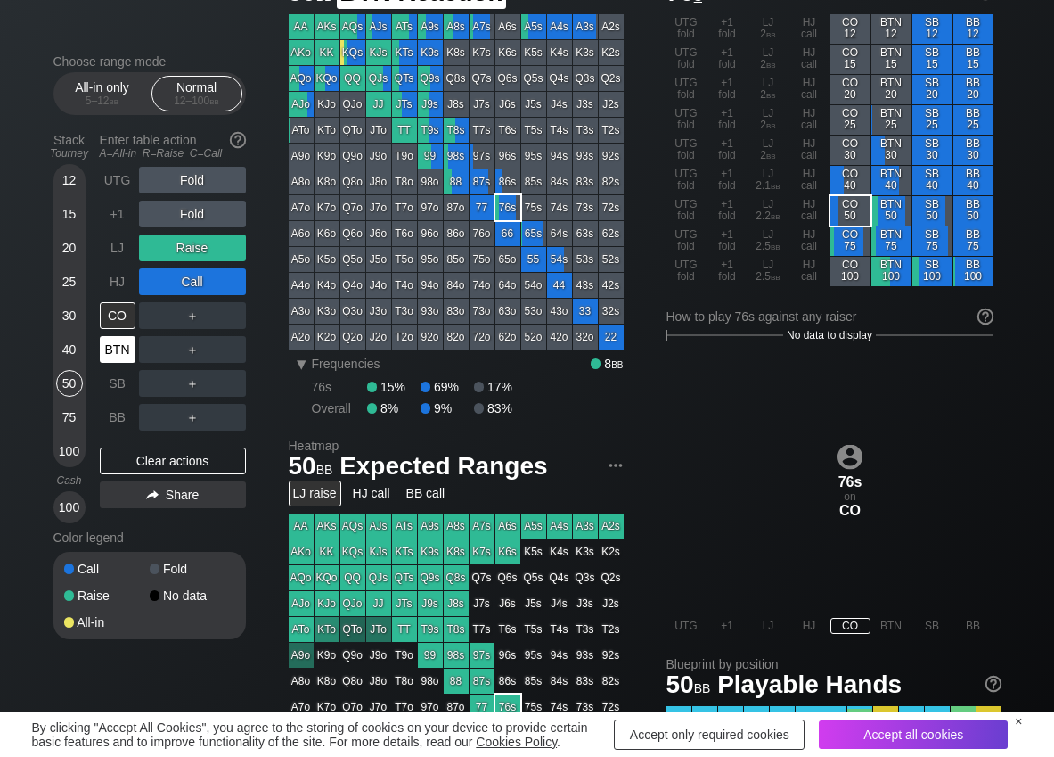
click at [128, 357] on div "BTN" at bounding box center [118, 349] width 36 height 27
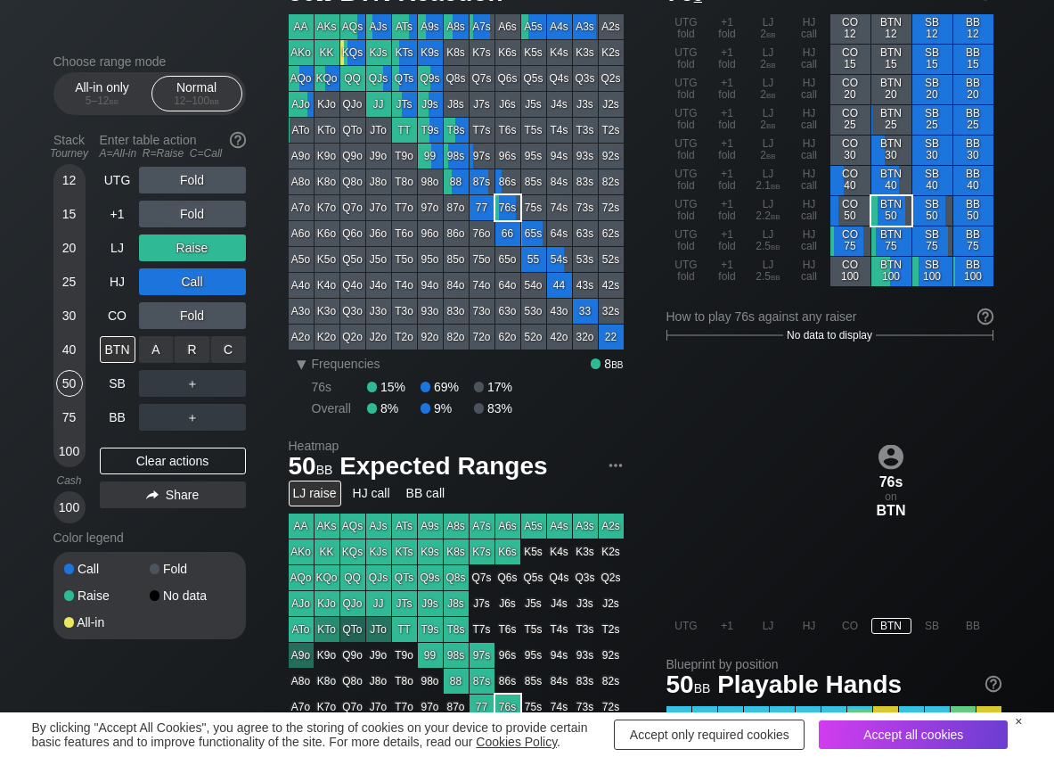
drag, startPoint x: 234, startPoint y: 340, endPoint x: 209, endPoint y: 367, distance: 36.6
click at [234, 340] on div "C ✕" at bounding box center [228, 349] width 35 height 27
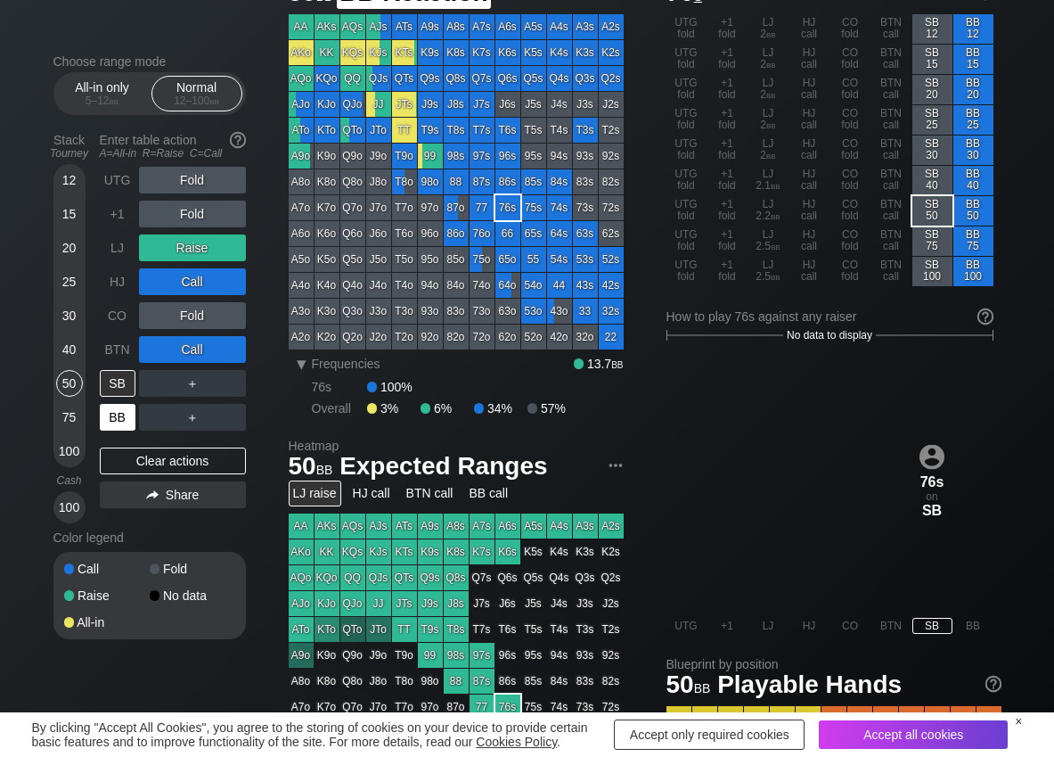
click at [119, 416] on div "BB" at bounding box center [118, 417] width 36 height 27
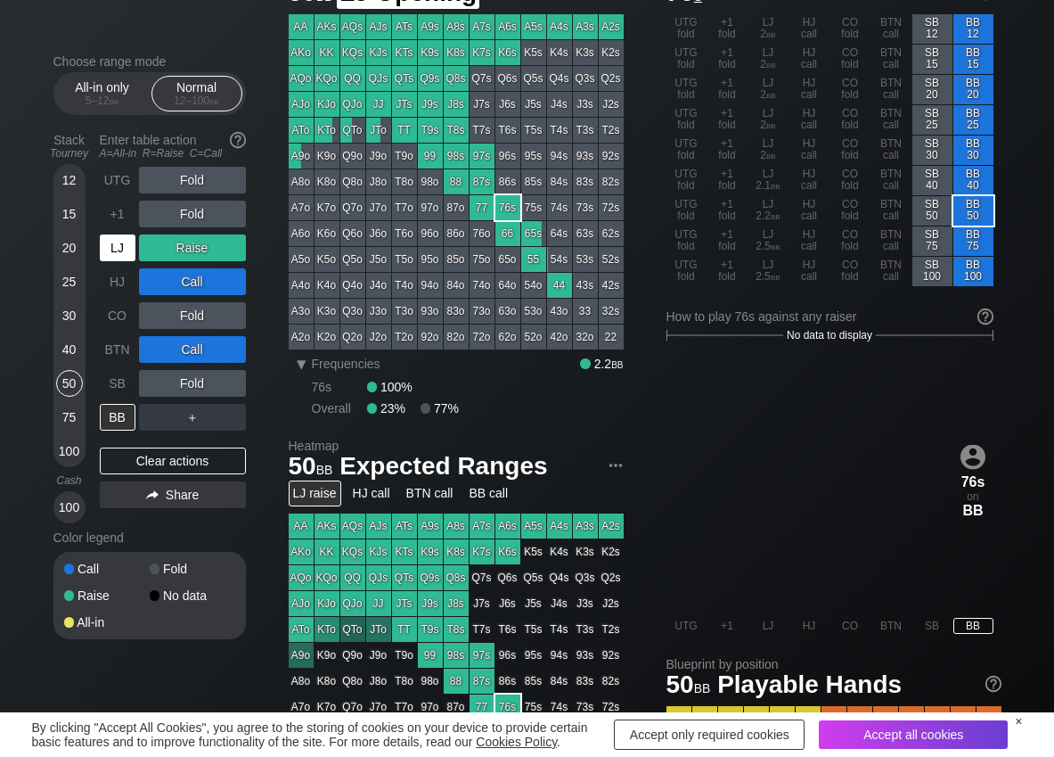
click at [122, 256] on div "LJ" at bounding box center [118, 247] width 36 height 27
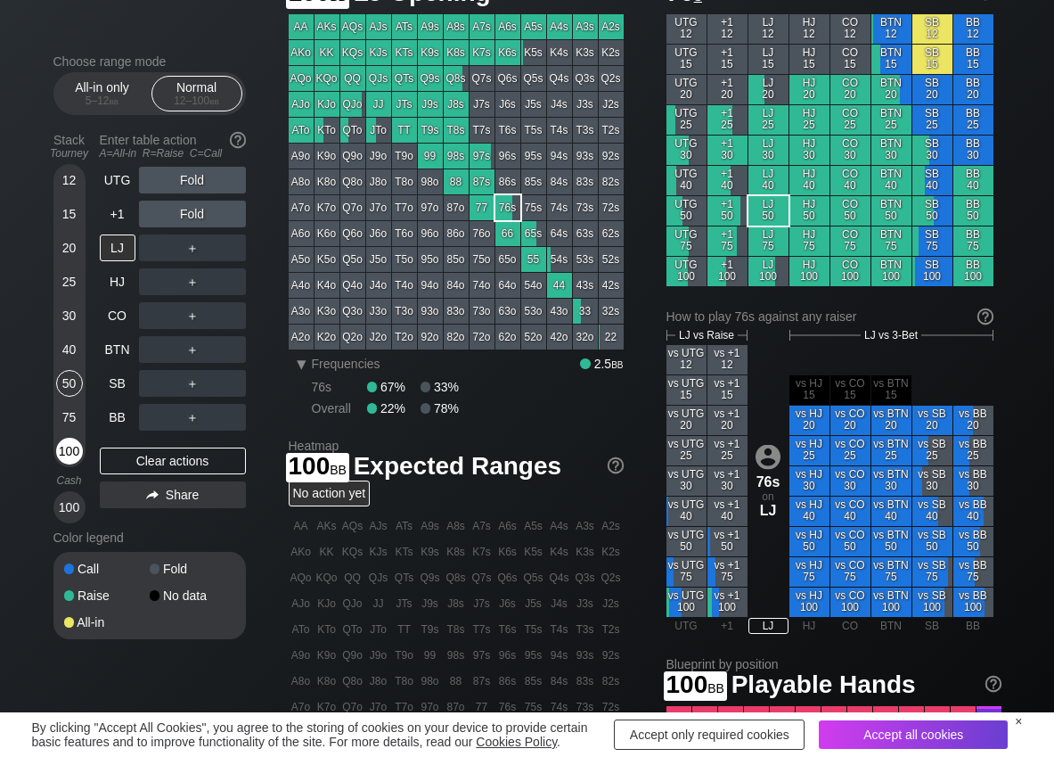
click at [68, 457] on div "100" at bounding box center [69, 451] width 27 height 27
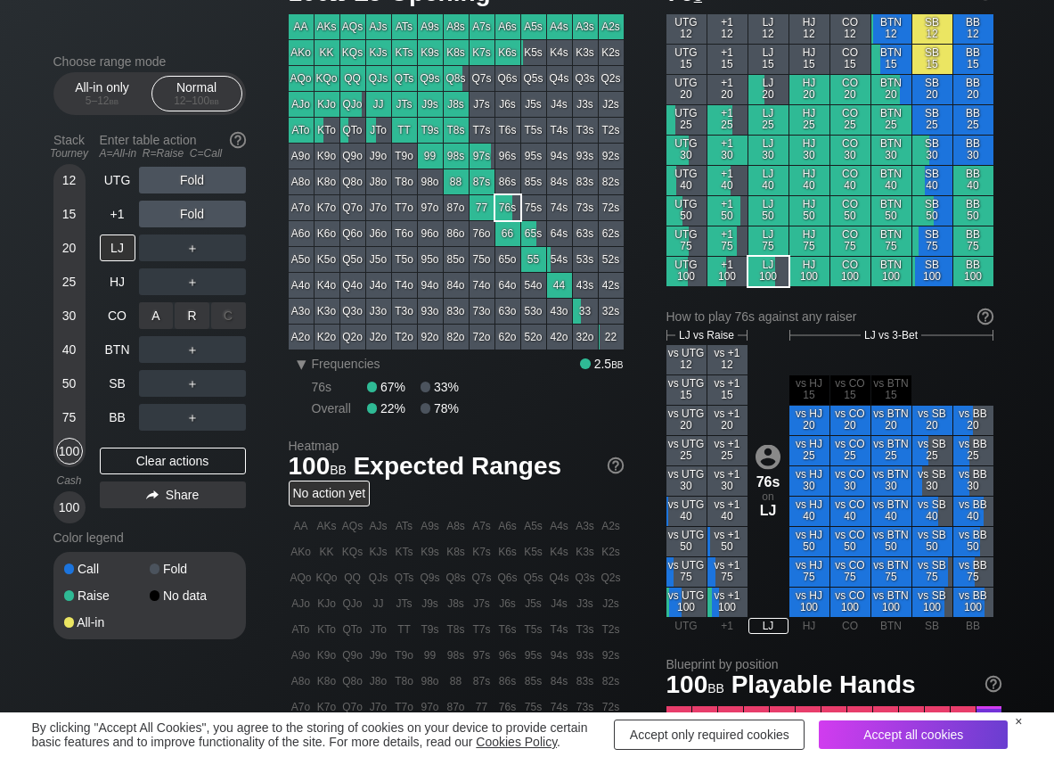
click at [184, 318] on div "R ✕" at bounding box center [192, 315] width 35 height 27
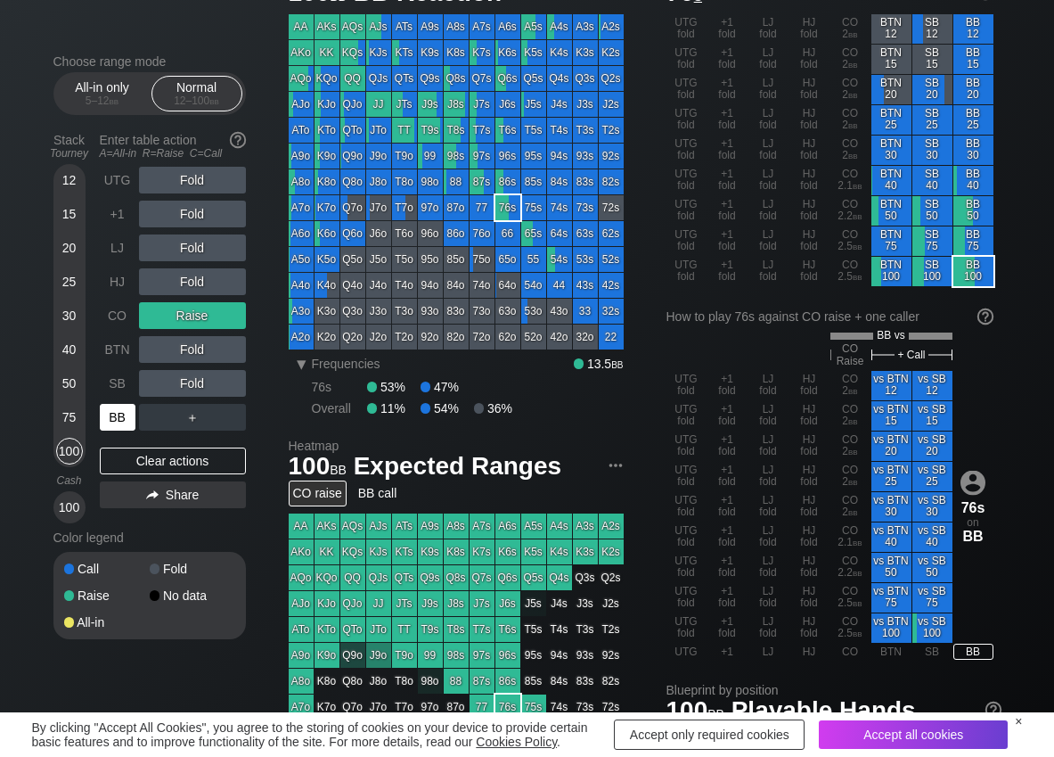
click at [117, 421] on div "BB" at bounding box center [118, 417] width 36 height 27
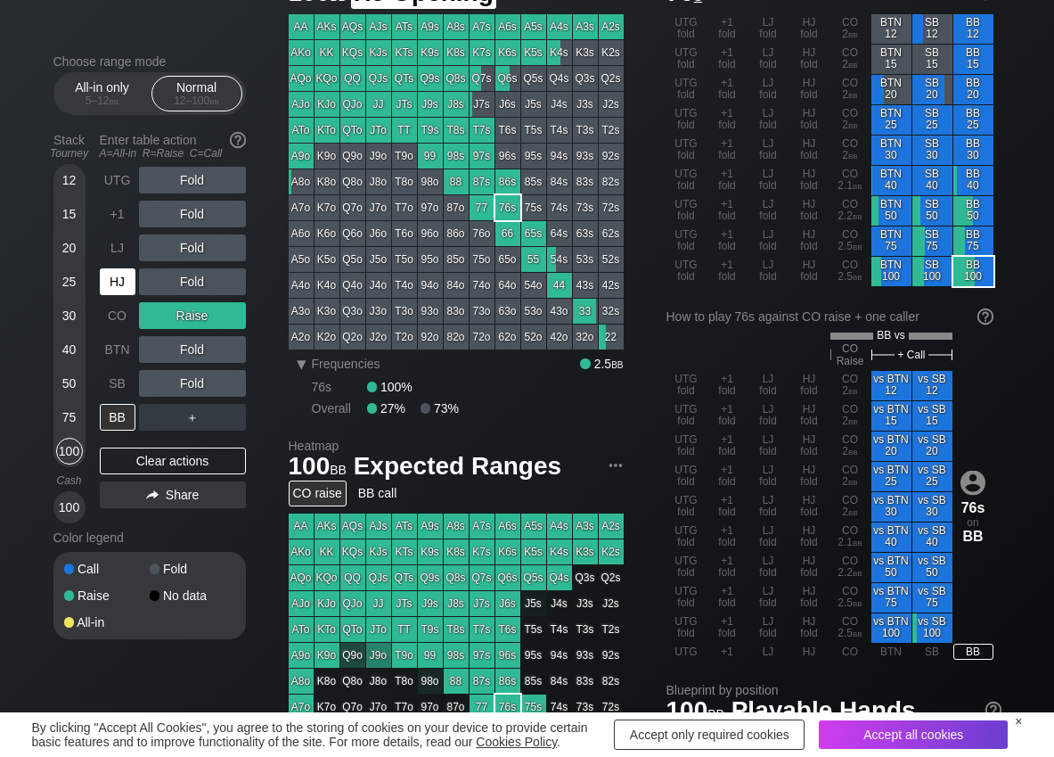
click at [123, 279] on div "HJ" at bounding box center [118, 281] width 36 height 27
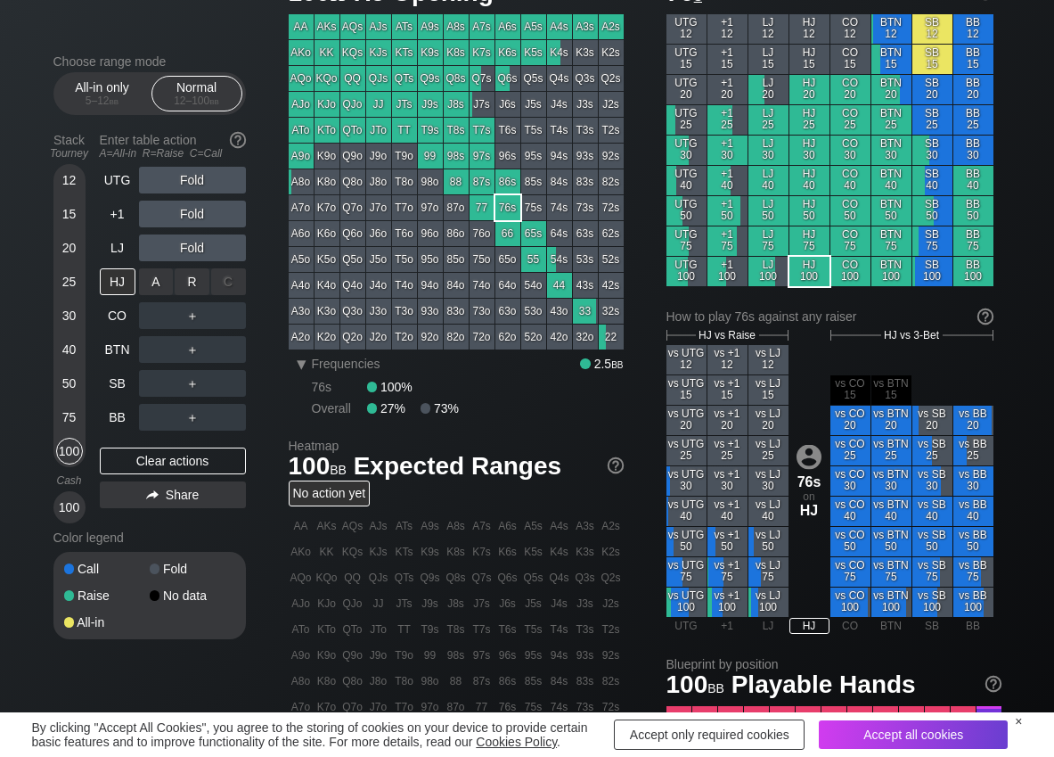
drag, startPoint x: 194, startPoint y: 281, endPoint x: 98, endPoint y: 373, distance: 133.0
click at [192, 283] on div "R ✕" at bounding box center [192, 281] width 35 height 27
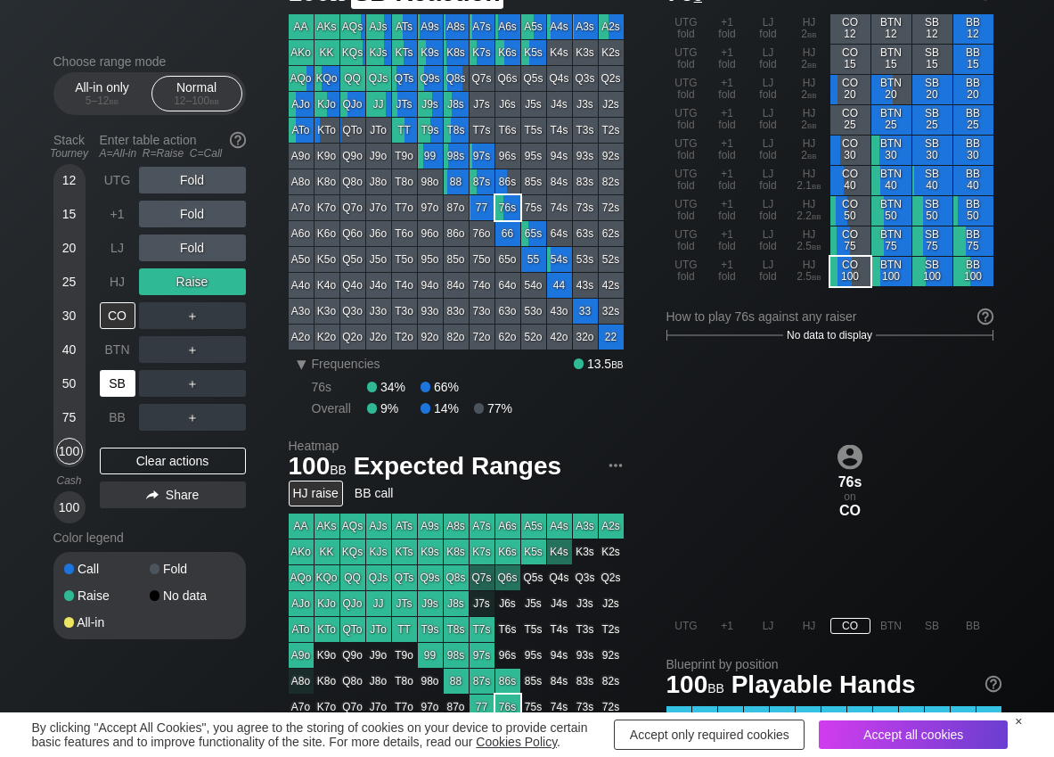
click at [117, 395] on div "SB" at bounding box center [118, 383] width 36 height 27
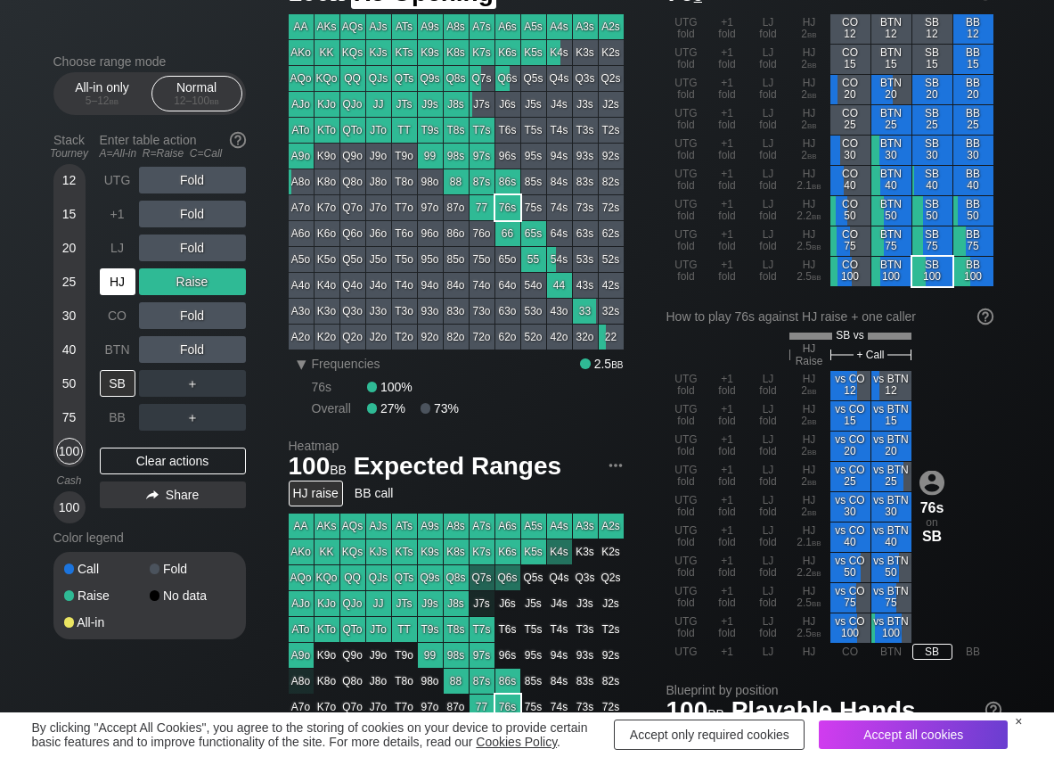
drag, startPoint x: 104, startPoint y: 277, endPoint x: 129, endPoint y: 280, distance: 25.1
click at [116, 281] on div "HJ" at bounding box center [118, 281] width 36 height 27
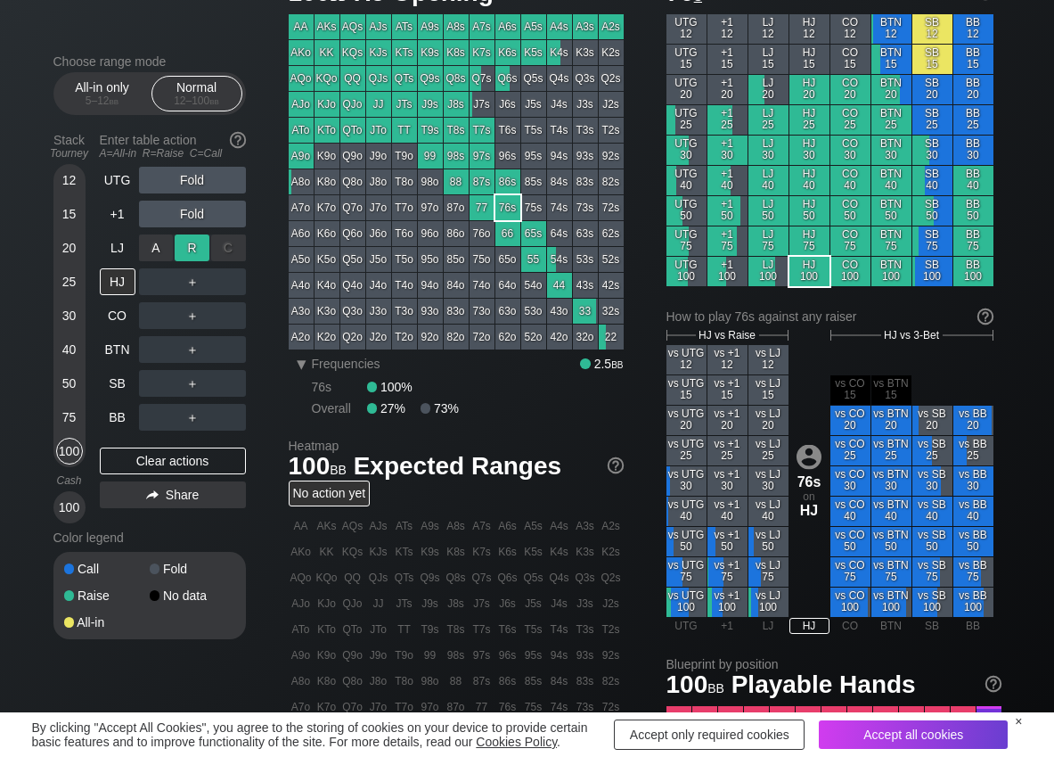
click at [197, 249] on div "R ✕" at bounding box center [192, 247] width 35 height 27
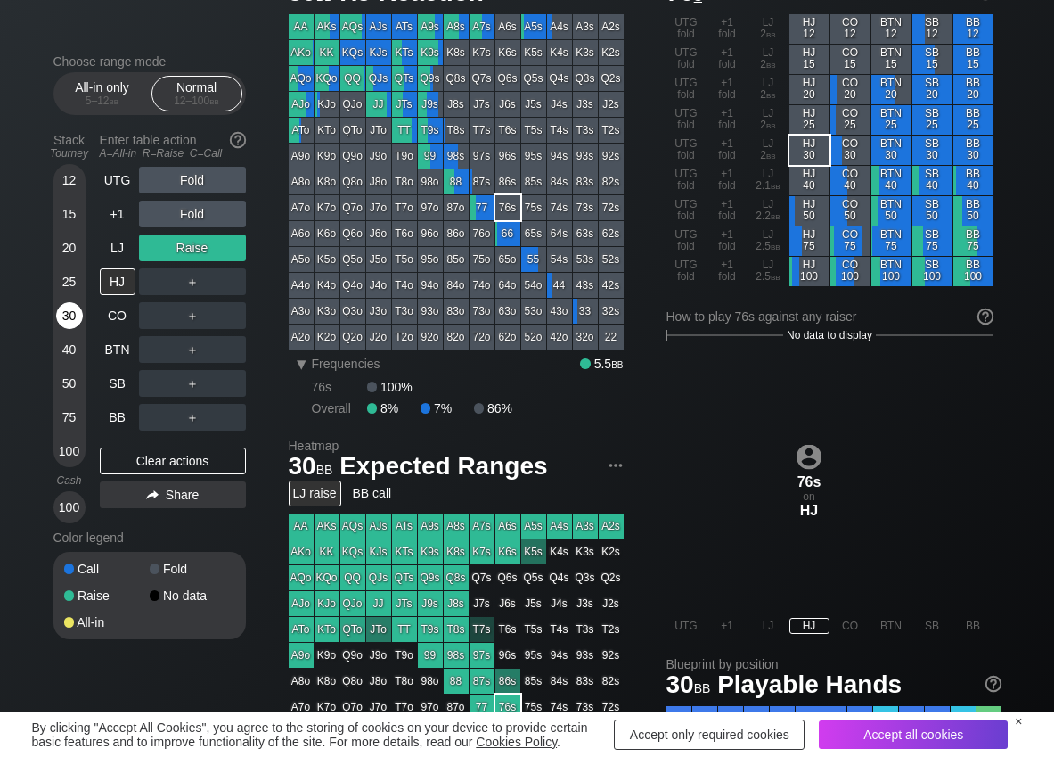
click at [61, 315] on div "30" at bounding box center [69, 315] width 27 height 27
click at [236, 281] on div "C ✕" at bounding box center [228, 281] width 35 height 27
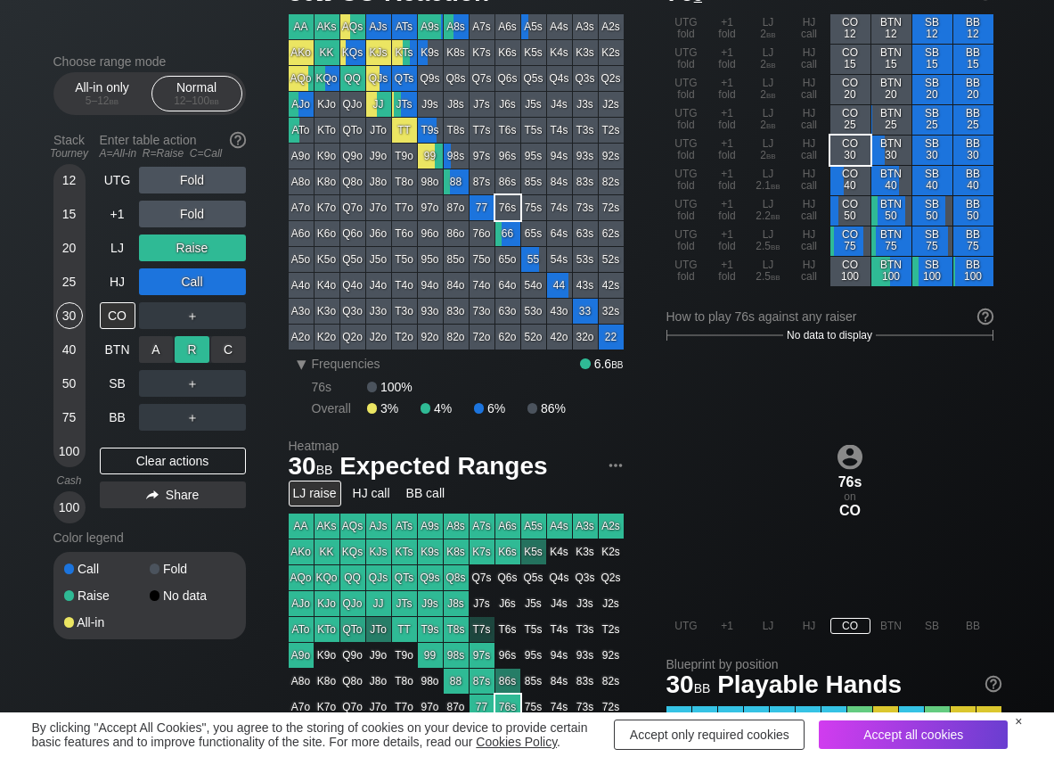
click at [194, 341] on div "R ✕" at bounding box center [192, 349] width 35 height 27
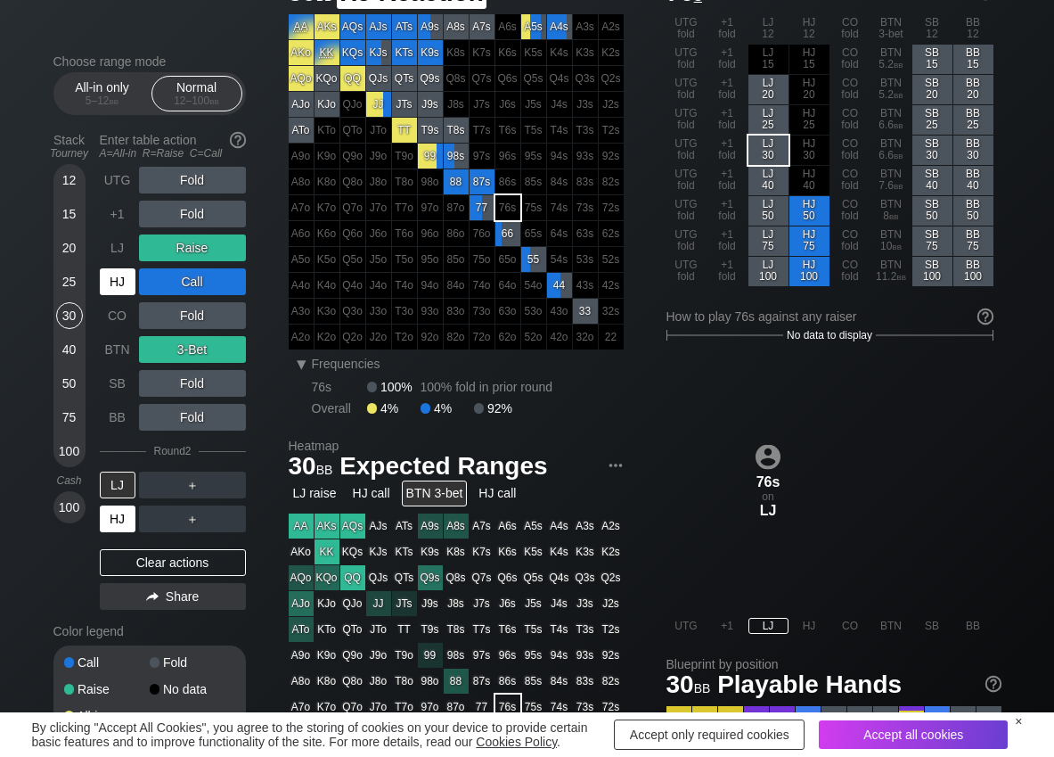
click at [126, 510] on div "HJ" at bounding box center [118, 518] width 36 height 27
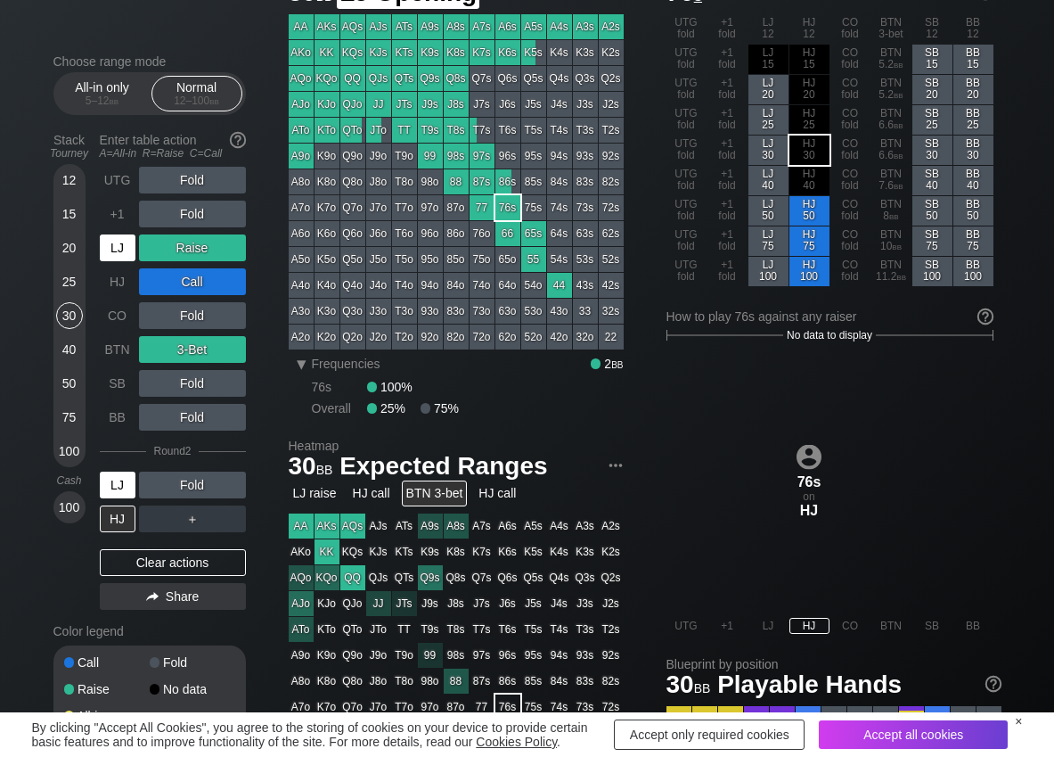
click at [126, 250] on div "LJ" at bounding box center [118, 247] width 36 height 27
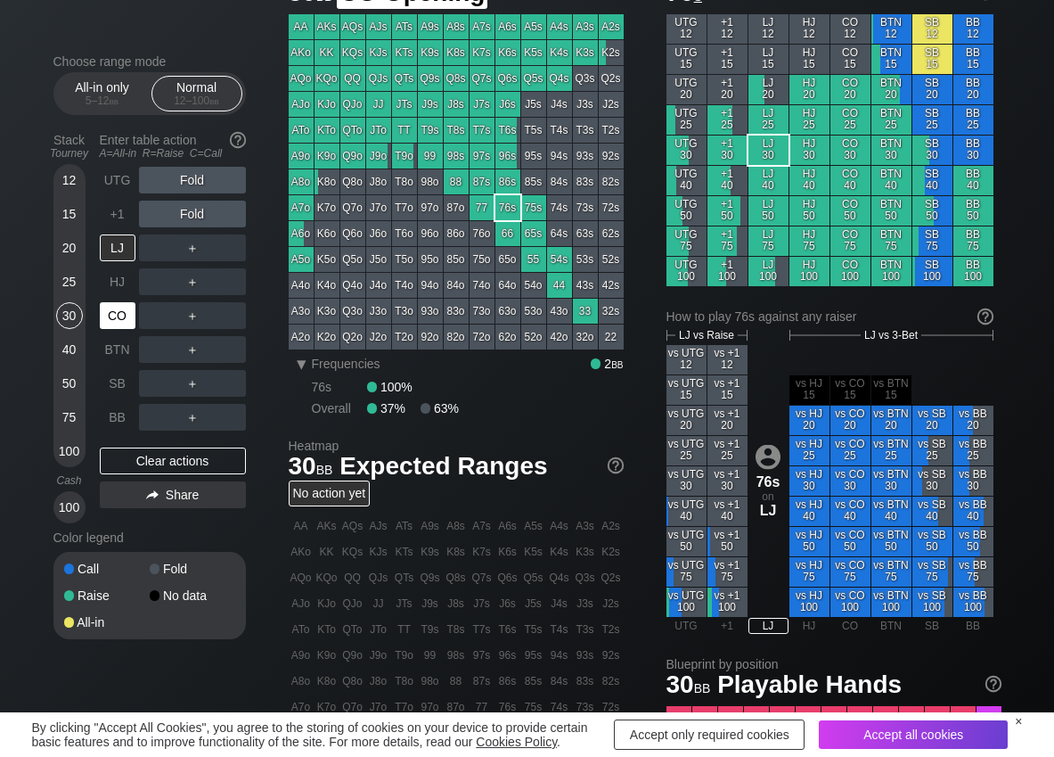
click at [111, 321] on div "CO" at bounding box center [118, 315] width 36 height 27
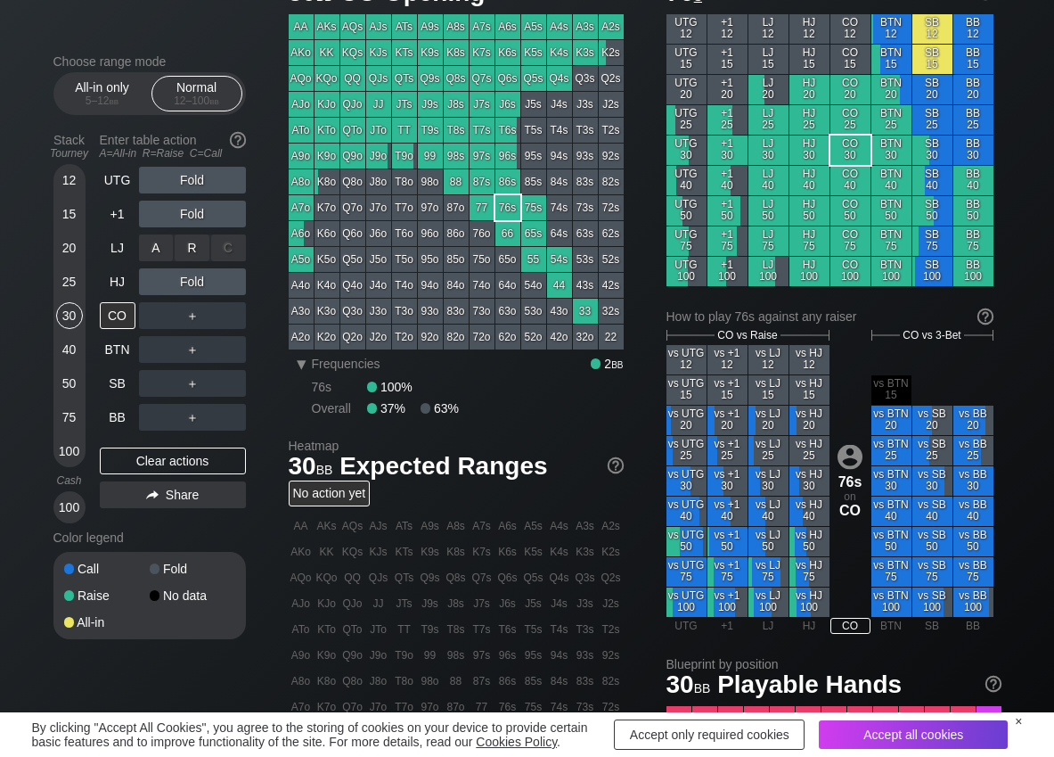
click at [180, 254] on div "R ✕" at bounding box center [192, 247] width 35 height 27
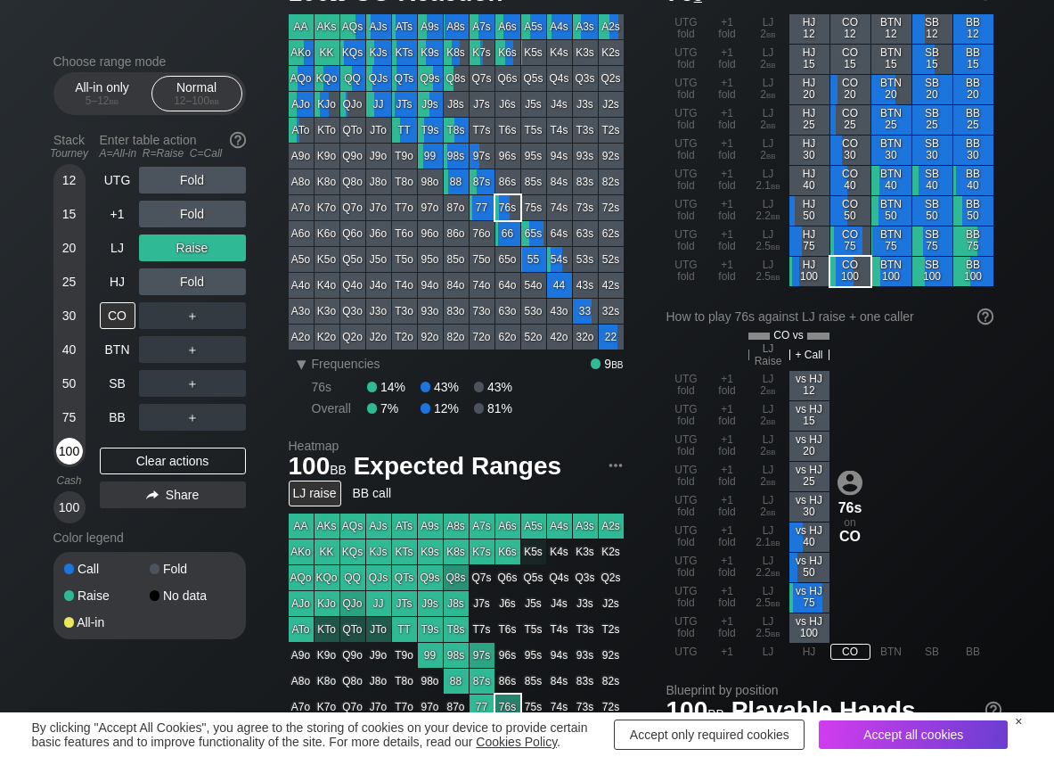
click at [69, 446] on div "100" at bounding box center [69, 451] width 27 height 27
click at [115, 462] on div "Clear actions" at bounding box center [173, 460] width 146 height 27
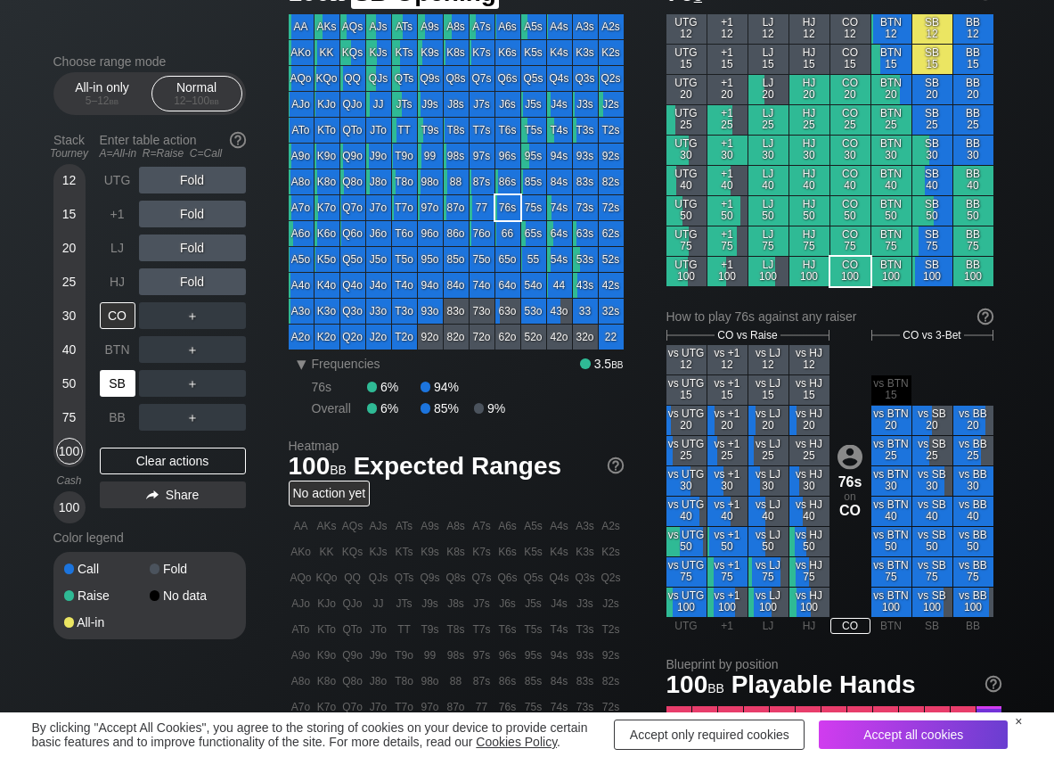
click at [120, 389] on div "SB" at bounding box center [118, 383] width 36 height 27
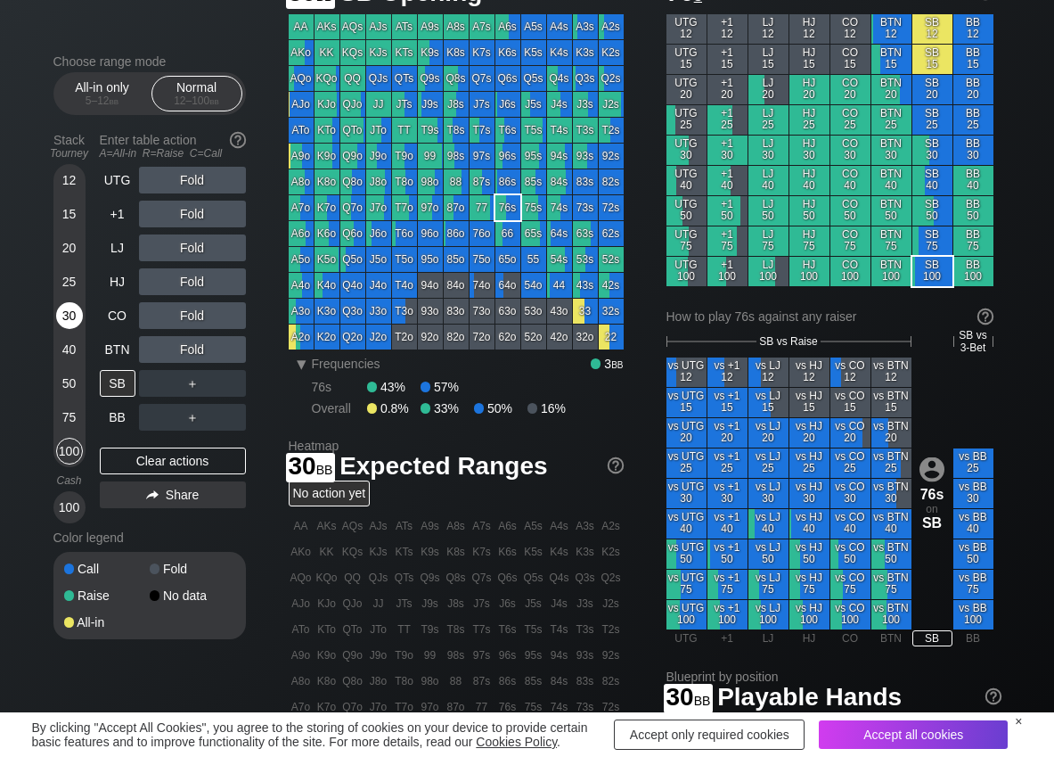
click at [62, 315] on div "30" at bounding box center [69, 315] width 27 height 27
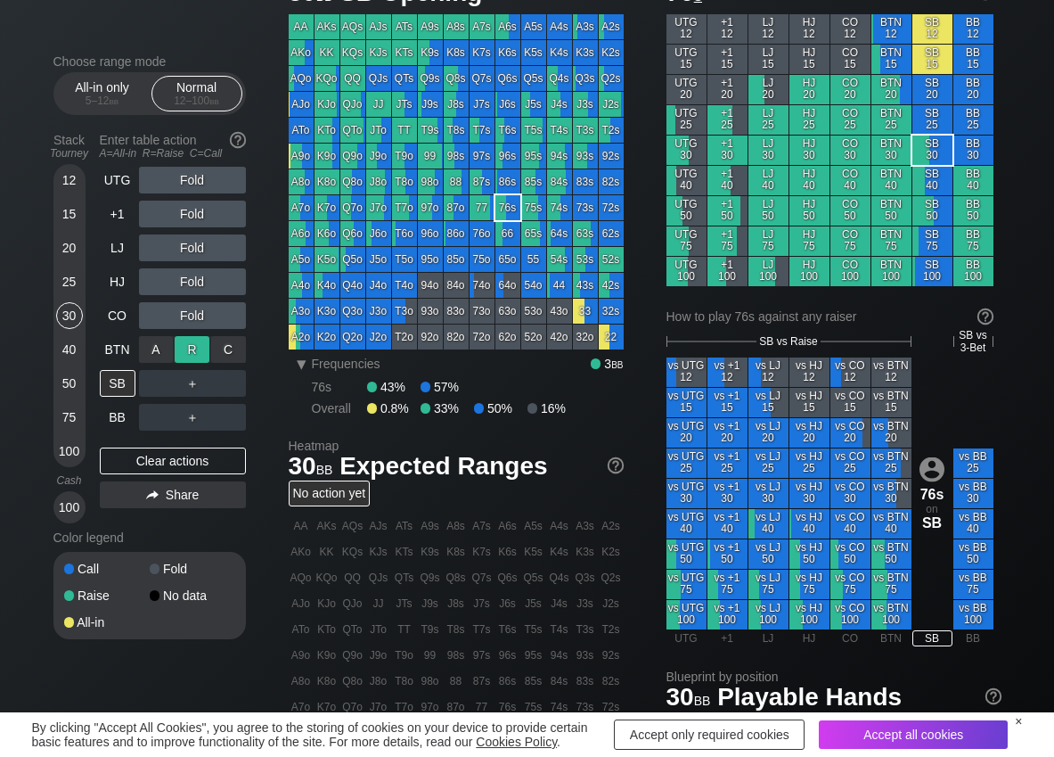
click at [196, 344] on div "R ✕" at bounding box center [192, 349] width 35 height 27
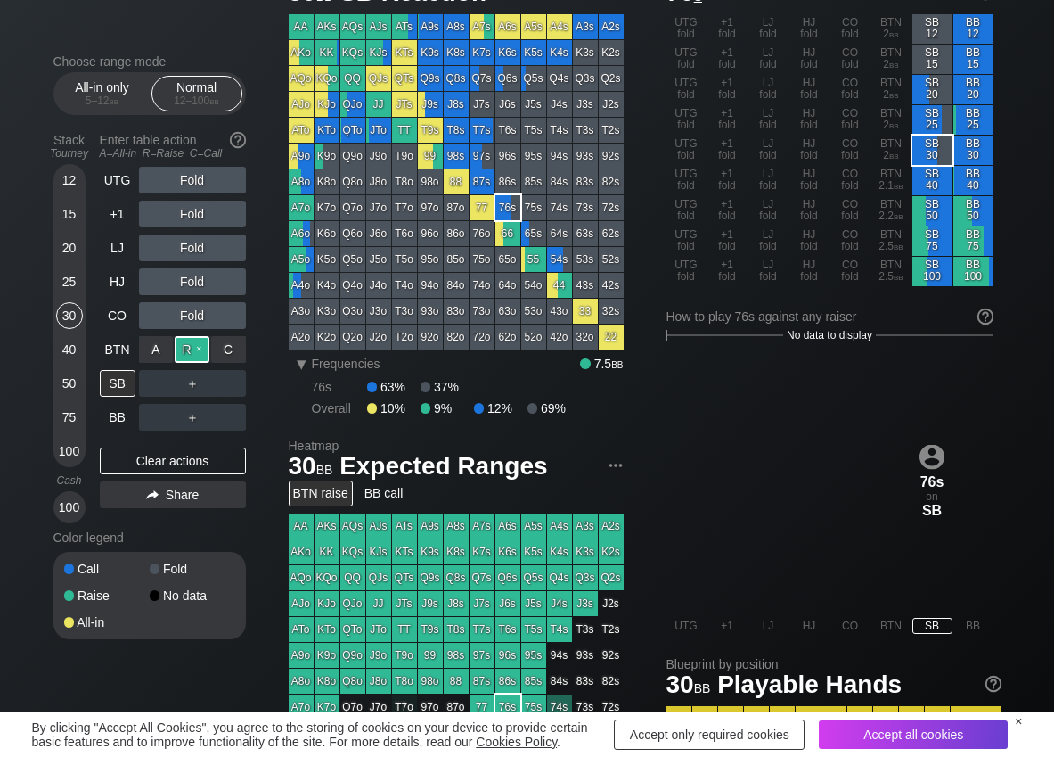
click at [196, 344] on div "R ✕" at bounding box center [192, 349] width 35 height 27
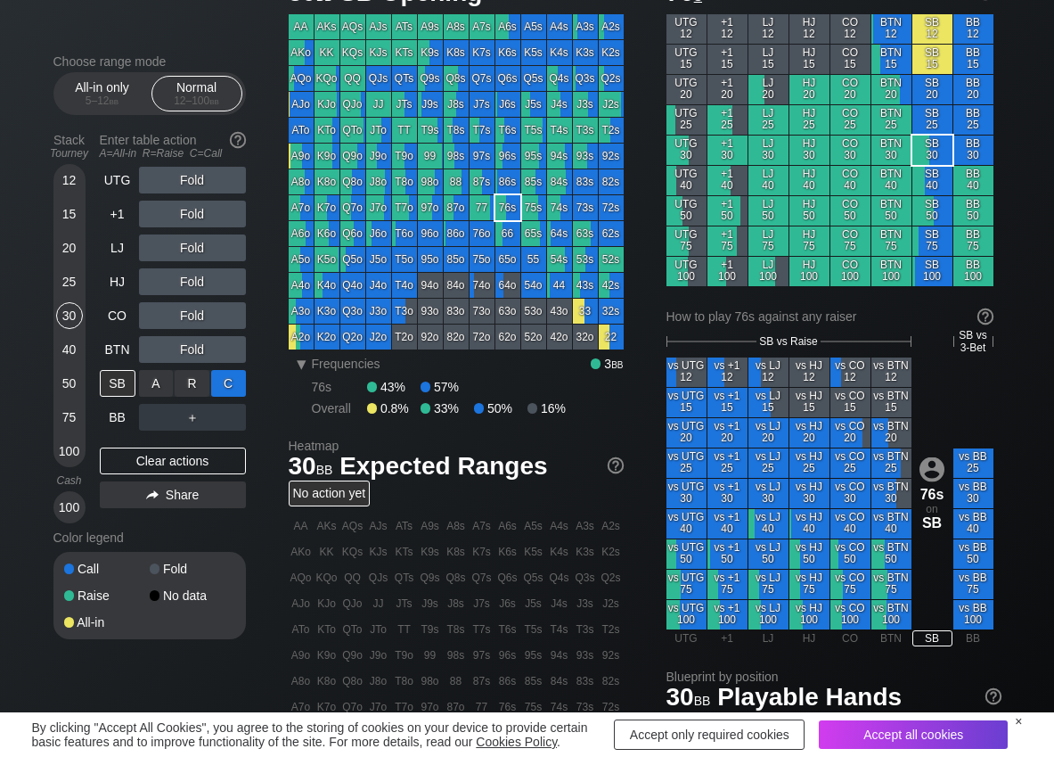
click at [240, 382] on div "C ✕" at bounding box center [228, 383] width 35 height 27
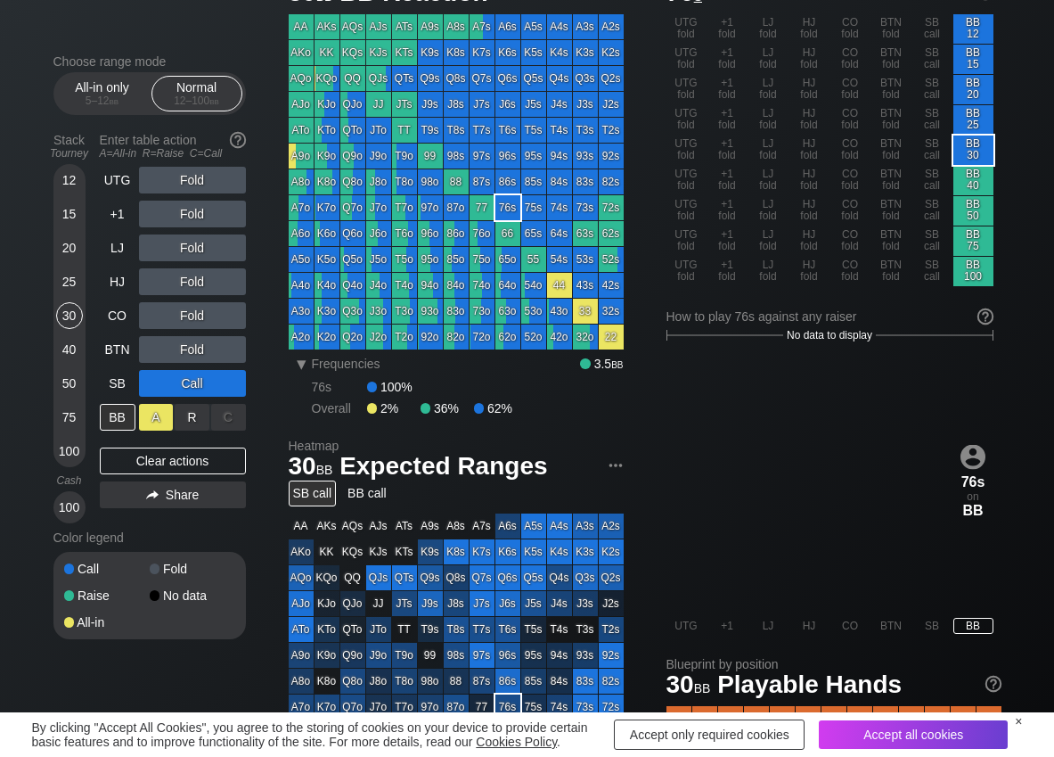
click at [151, 419] on div "A ✕" at bounding box center [156, 417] width 35 height 27
